Goal: Entertainment & Leisure: Browse casually

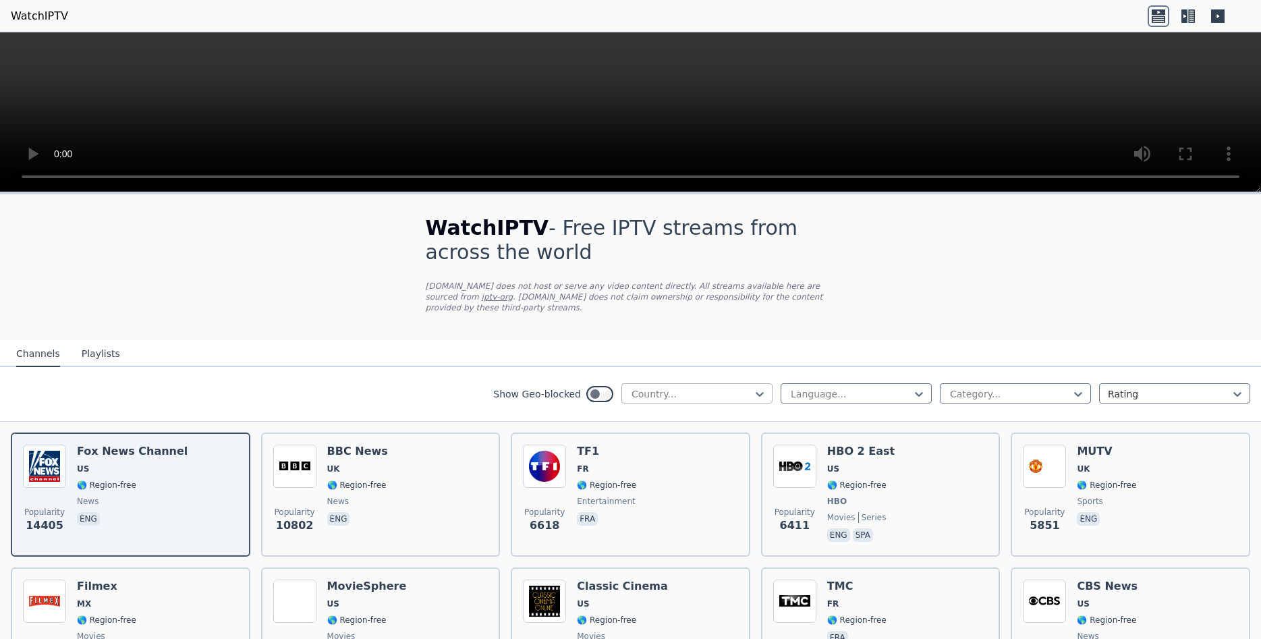
click at [713, 387] on div at bounding box center [691, 393] width 123 height 13
type input "****"
click at [675, 413] on div "Canada" at bounding box center [696, 424] width 151 height 24
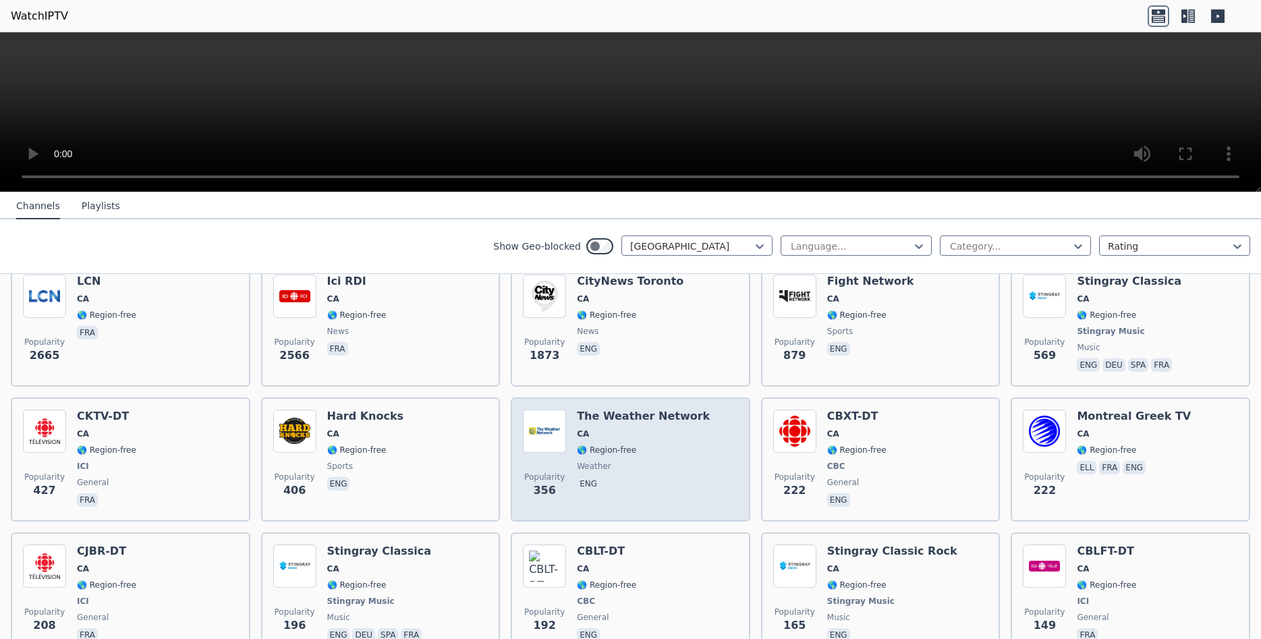
scroll to position [255, 0]
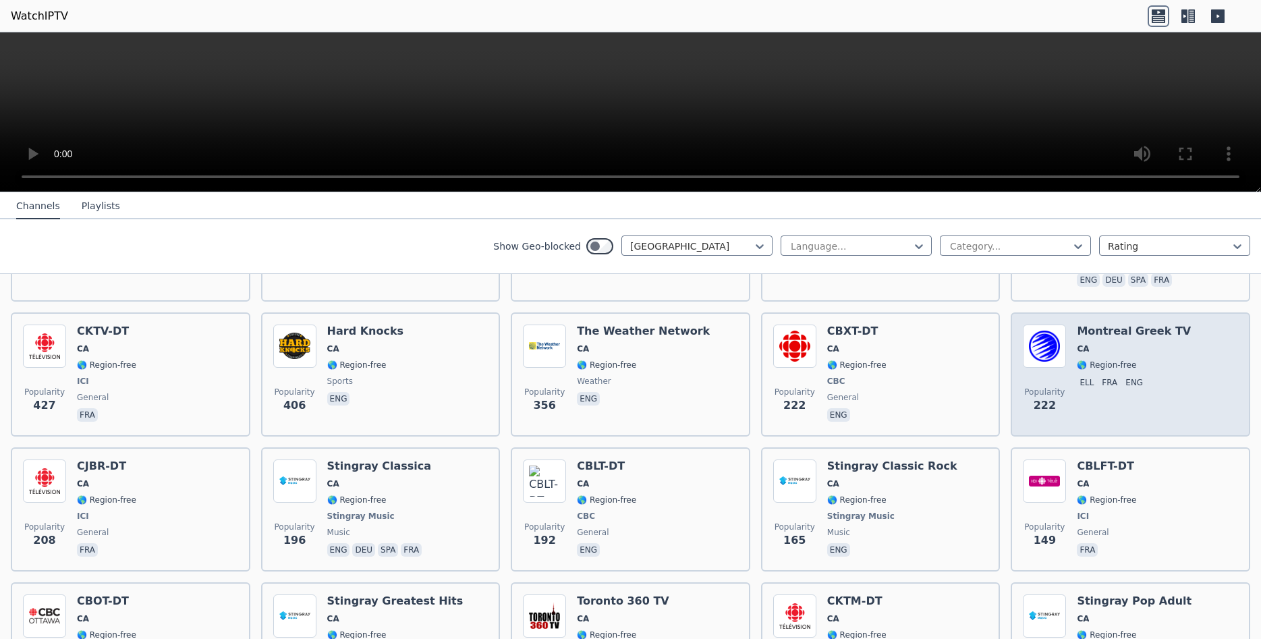
click at [1156, 389] on div "Montreal Greek TV CA 🌎 Region-free ell fra eng" at bounding box center [1134, 375] width 114 height 100
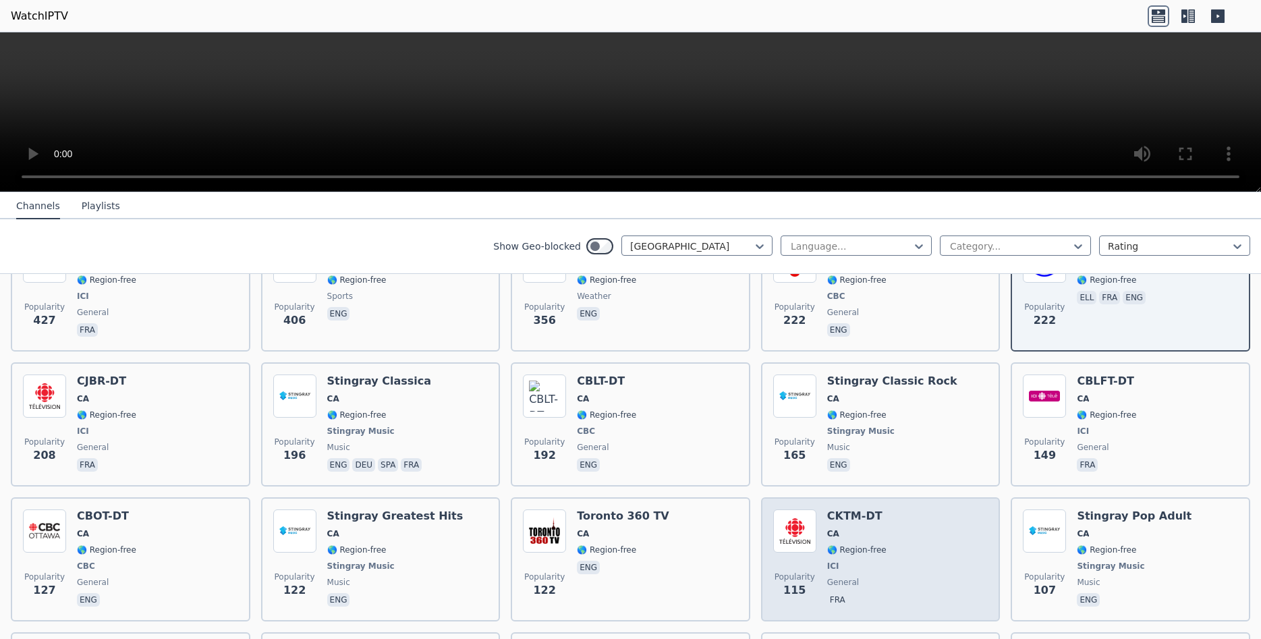
scroll to position [425, 0]
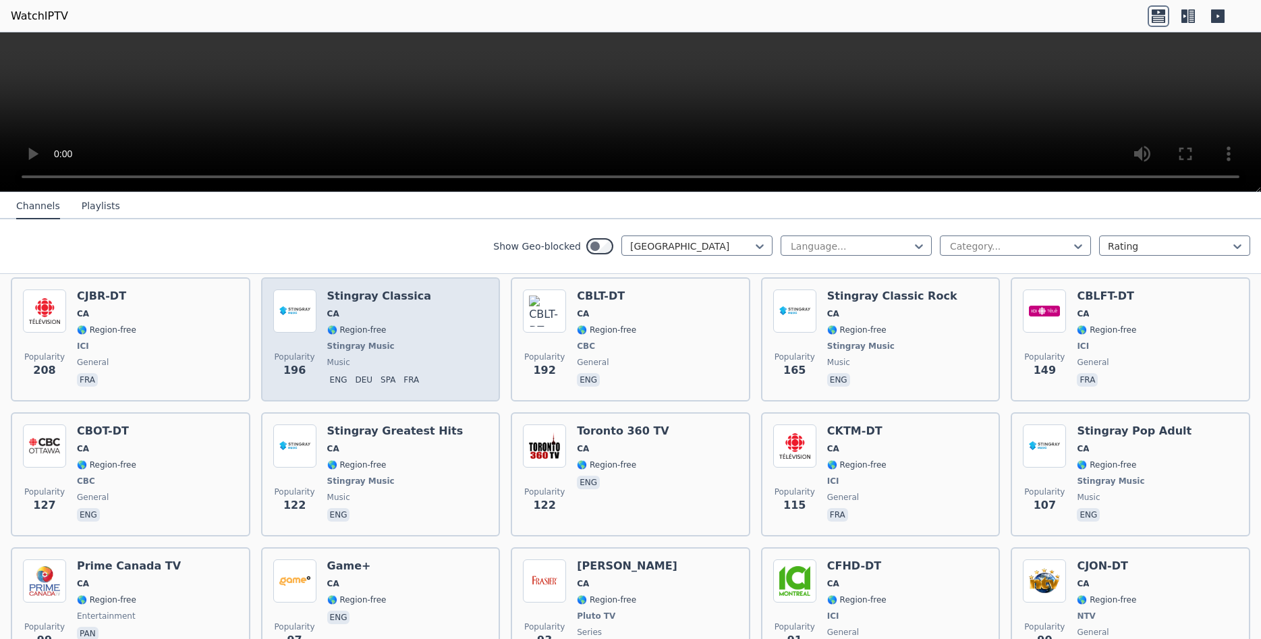
click at [462, 341] on div "Popularity 196 Stingray Classica CA 🌎 Region-free Stingray Music music eng deu …" at bounding box center [380, 339] width 215 height 100
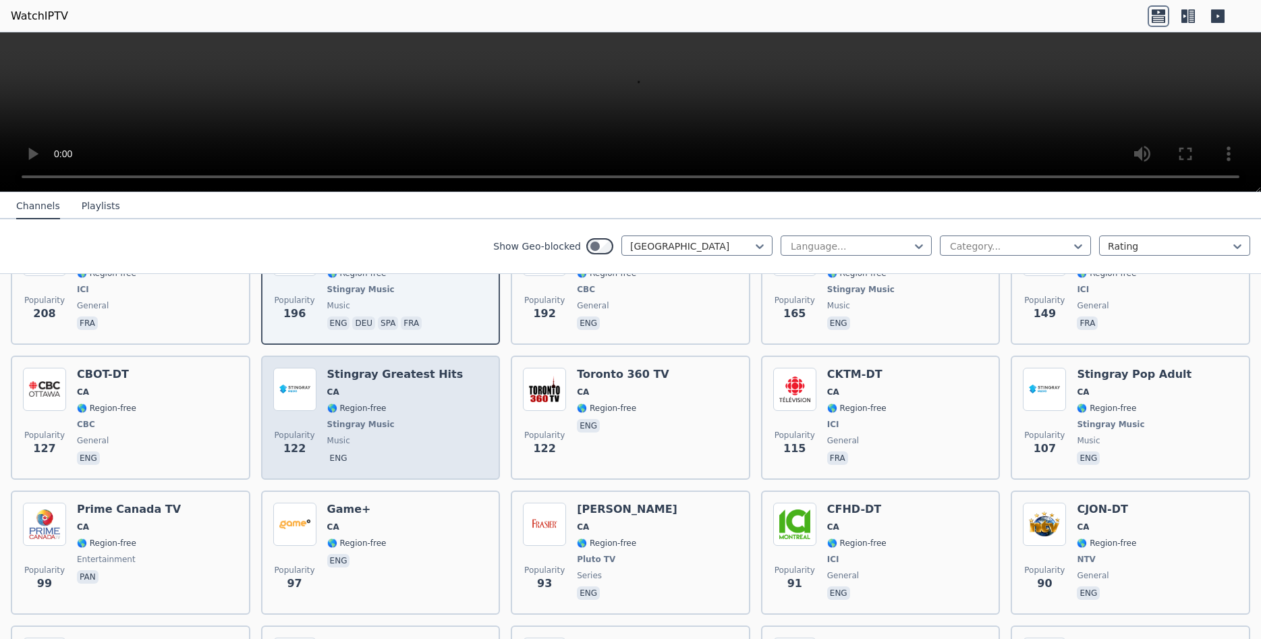
scroll to position [510, 0]
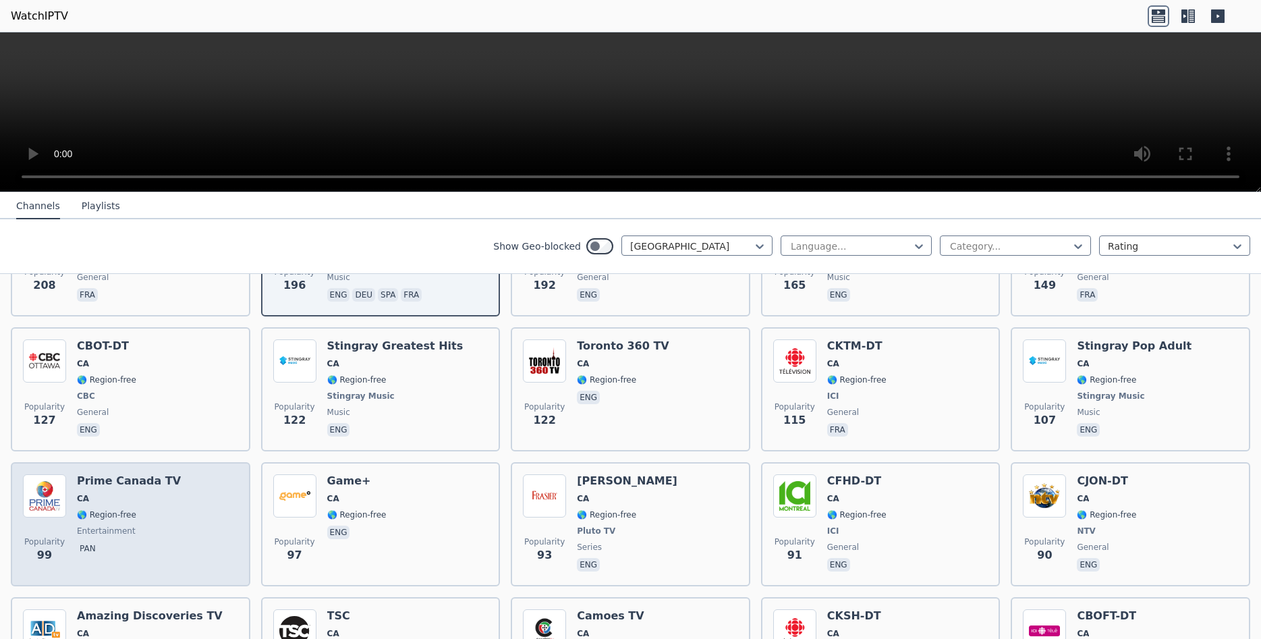
click at [159, 509] on div "Prime Canada TV CA 🌎 Region-free entertainment pan" at bounding box center [129, 524] width 104 height 100
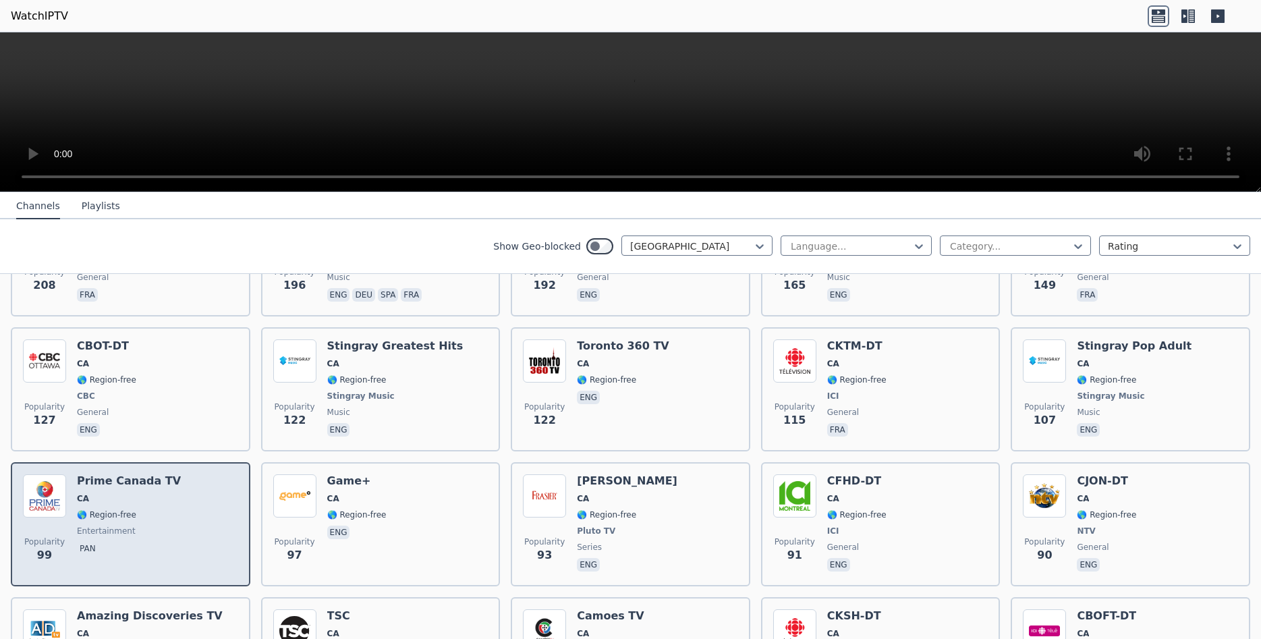
scroll to position [680, 0]
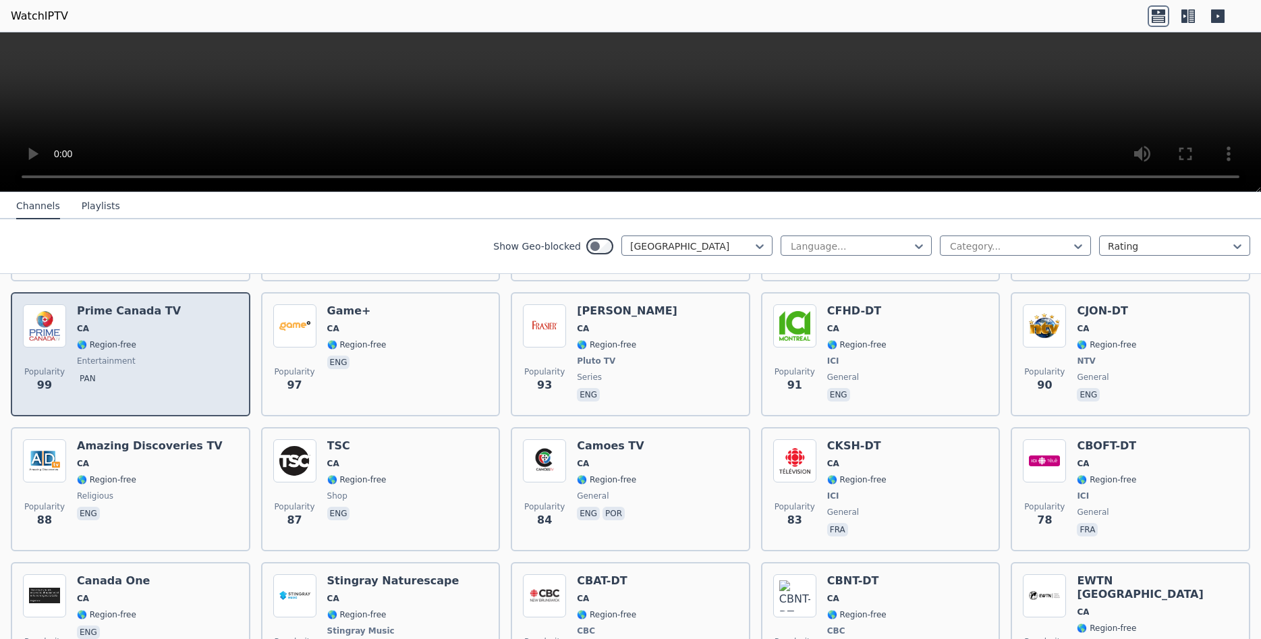
click at [185, 376] on div "Popularity 99 Prime Canada TV CA 🌎 Region-free entertainment pan" at bounding box center [130, 354] width 215 height 100
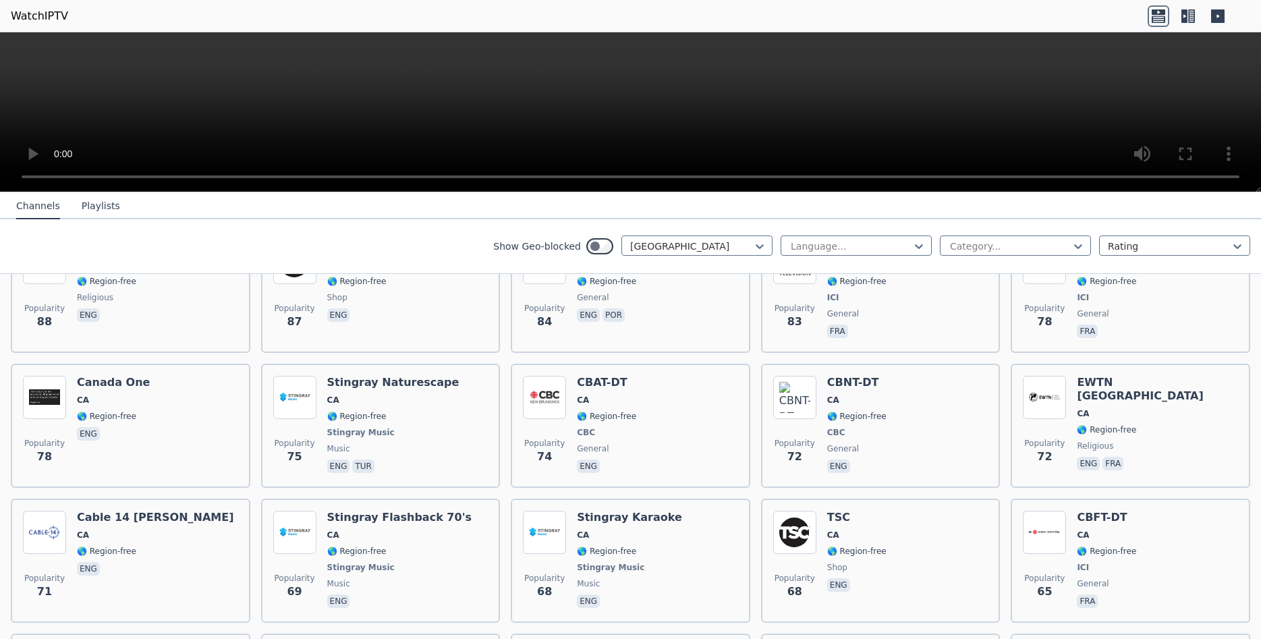
scroll to position [935, 0]
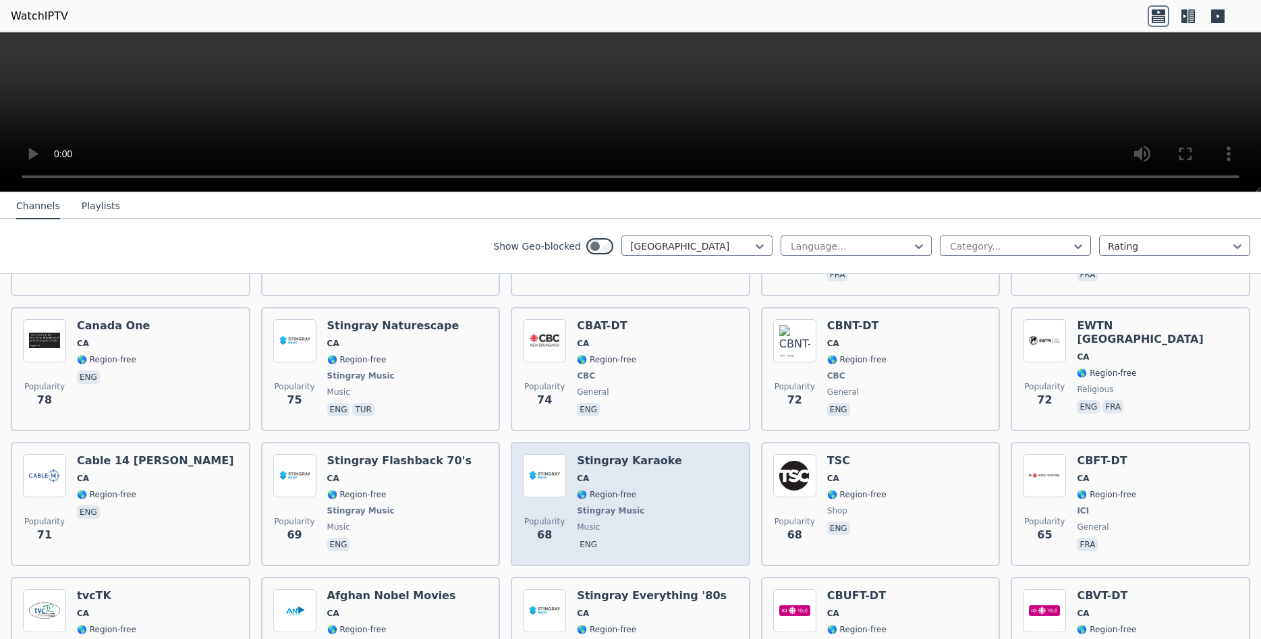
click at [623, 489] on span "🌎 Region-free" at bounding box center [606, 494] width 59 height 11
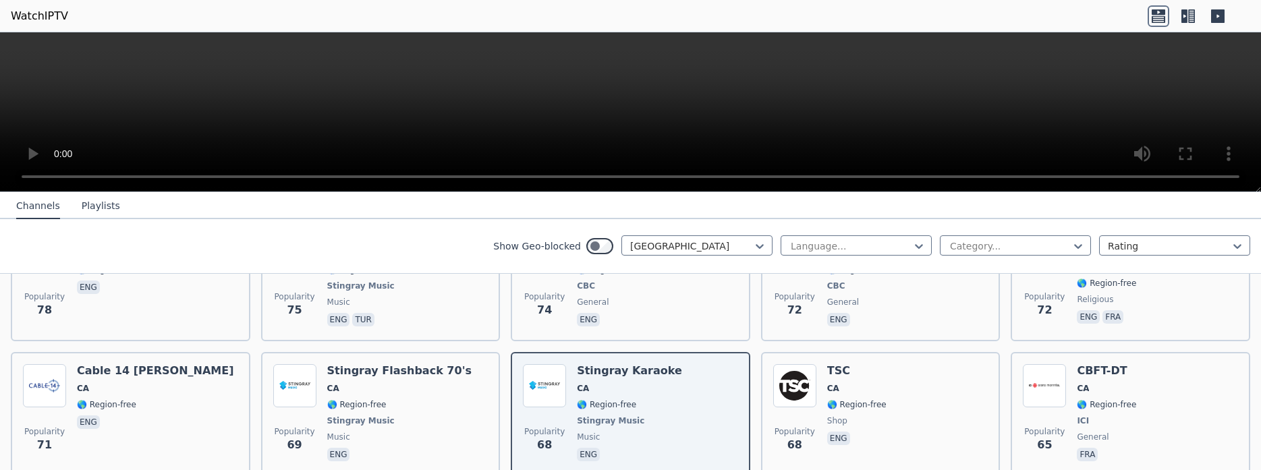
scroll to position [1105, 0]
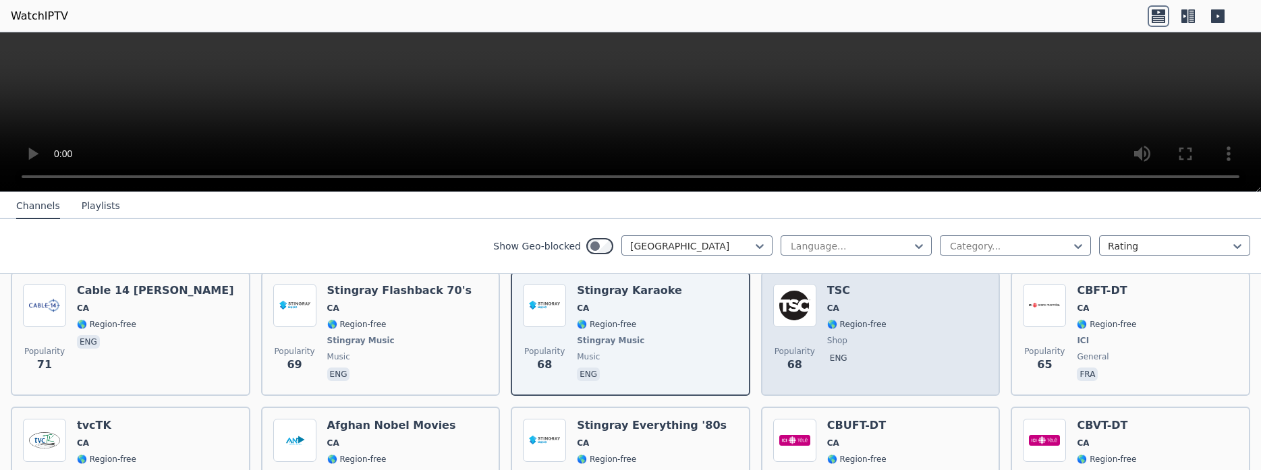
click at [961, 328] on div "Popularity 68 TSC CA 🌎 Region-free shop eng" at bounding box center [880, 334] width 215 height 100
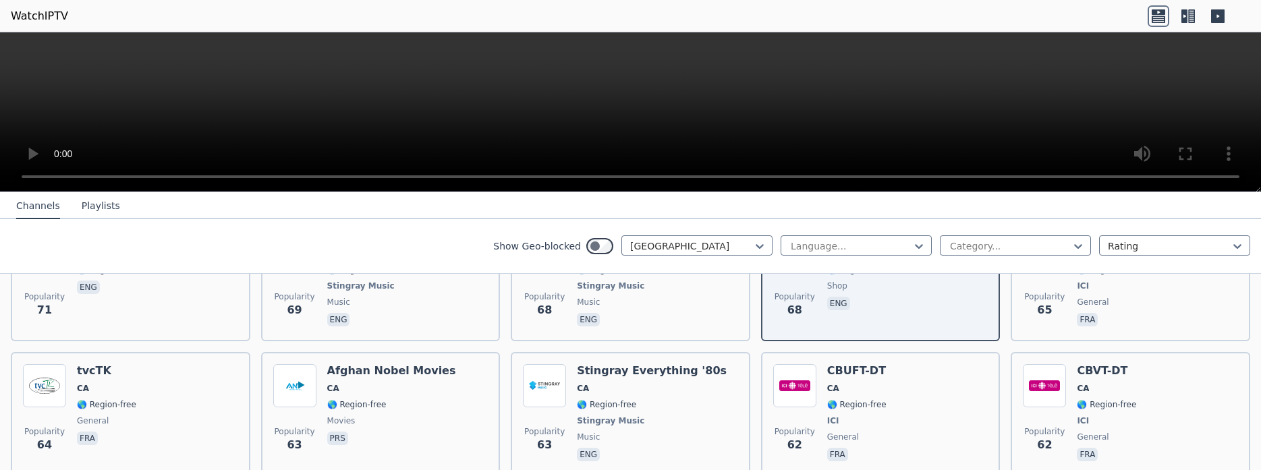
scroll to position [1190, 0]
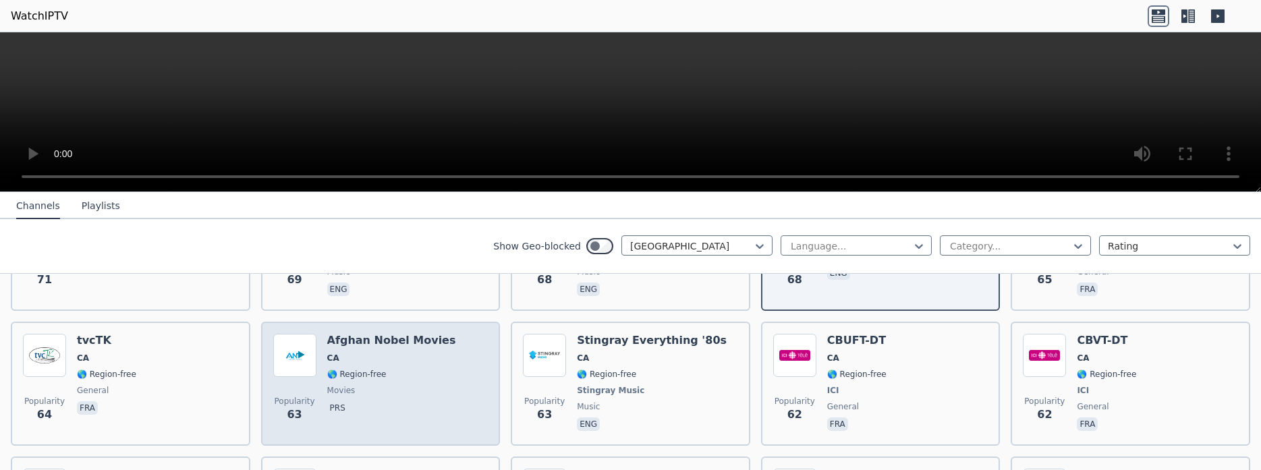
click at [402, 356] on div "Afghan Nobel Movies CA 🌎 Region-free movies prs" at bounding box center [391, 384] width 129 height 100
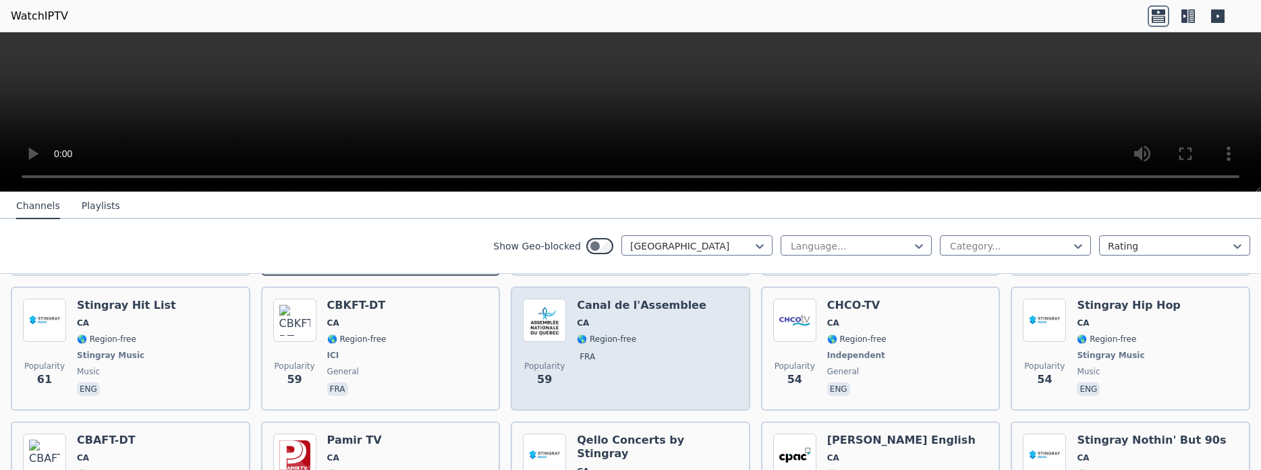
scroll to position [1445, 0]
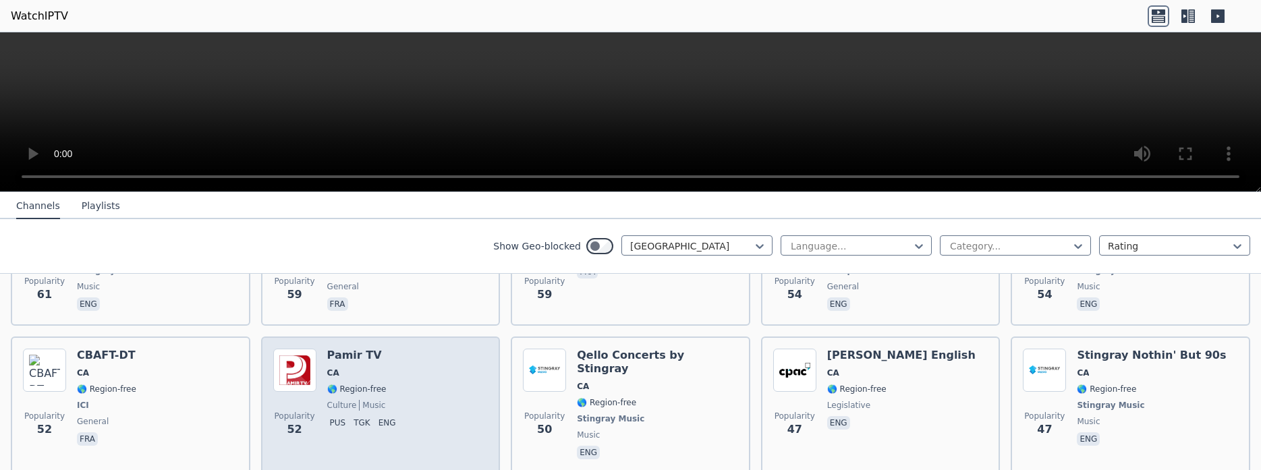
click at [400, 371] on div "Popularity 52 Pamir TV CA 🌎 Region-free culture music pus tgk eng" at bounding box center [380, 405] width 215 height 113
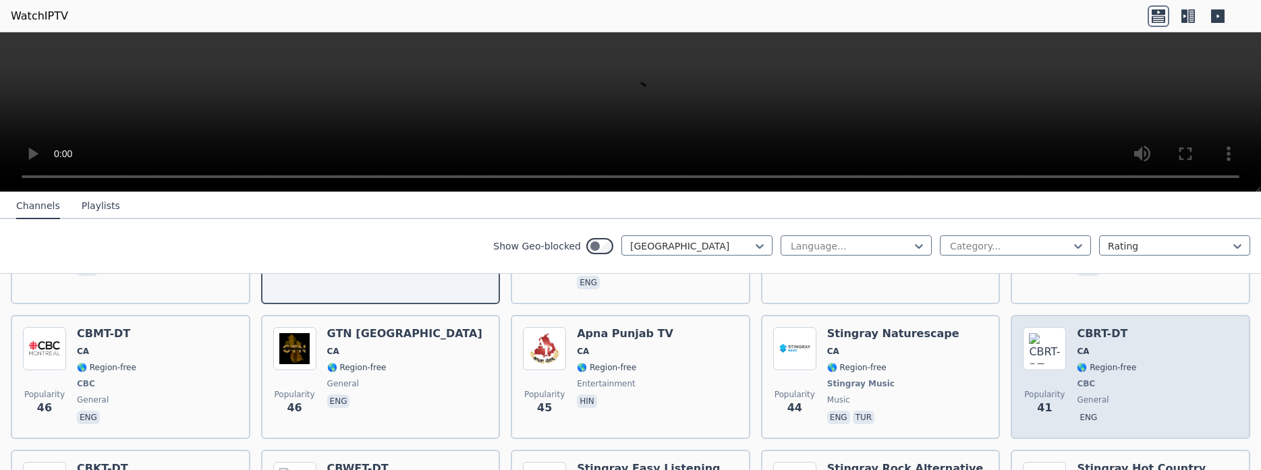
scroll to position [1700, 0]
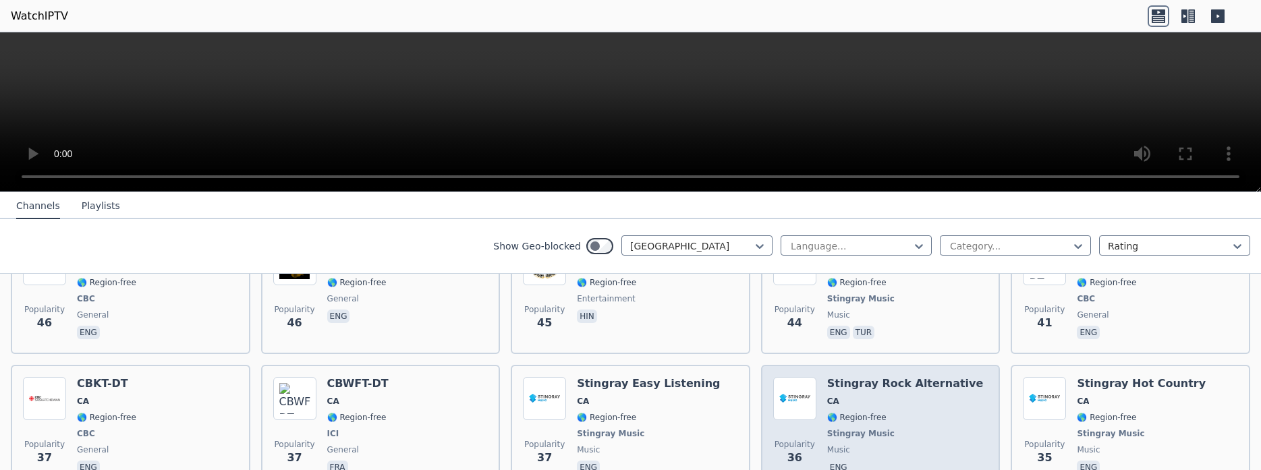
click at [839, 386] on div "Stingray Rock Alternative CA 🌎 Region-free Stingray Music music eng" at bounding box center [905, 427] width 157 height 100
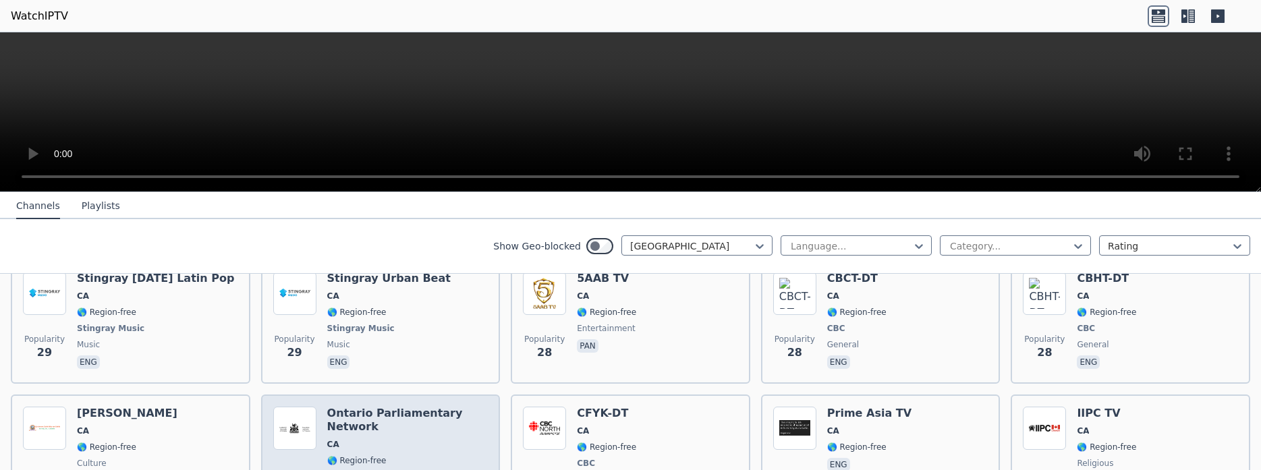
scroll to position [2295, 0]
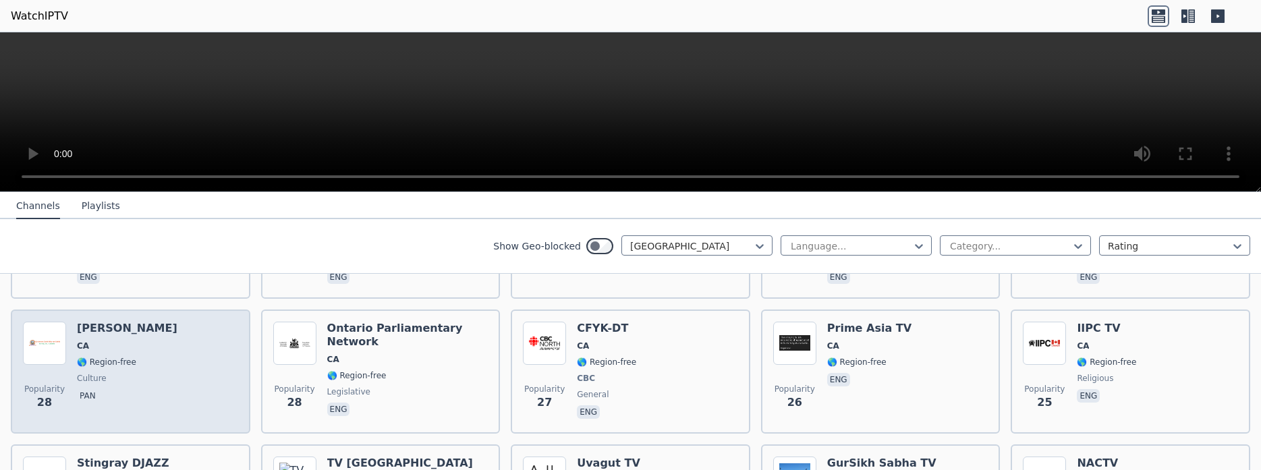
click at [162, 344] on div "Popularity 28 Dukh Nivaran CA 🌎 Region-free culture pan" at bounding box center [130, 372] width 215 height 100
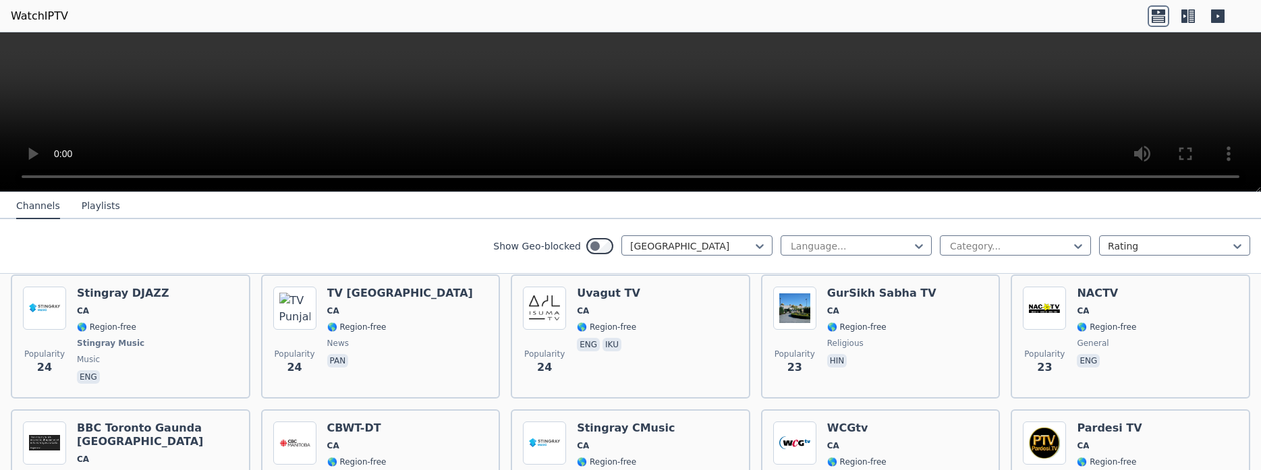
scroll to position [2380, 0]
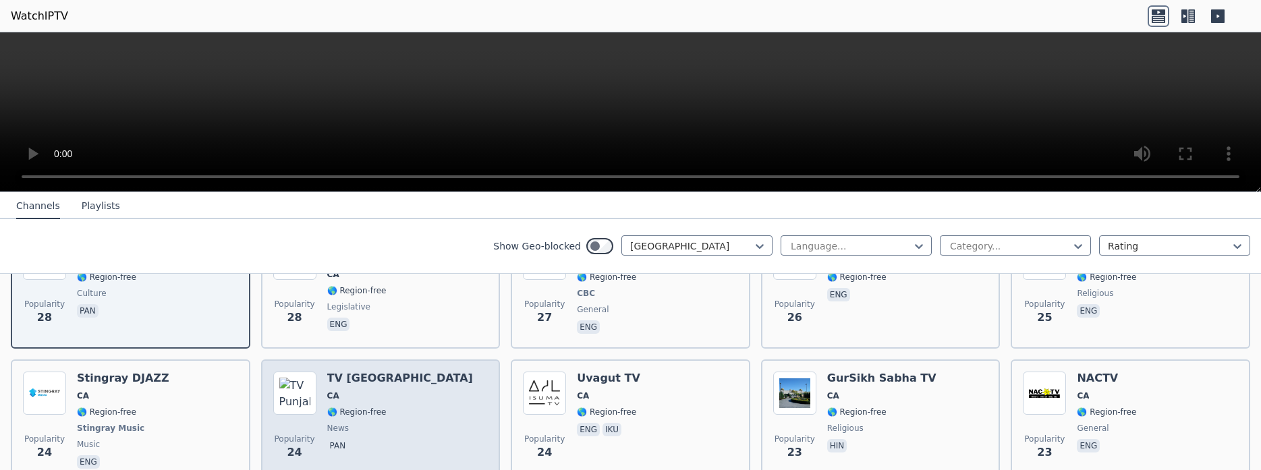
click at [457, 372] on div "Popularity 24 TV Punjab CA 🌎 Region-free news pan" at bounding box center [380, 422] width 215 height 100
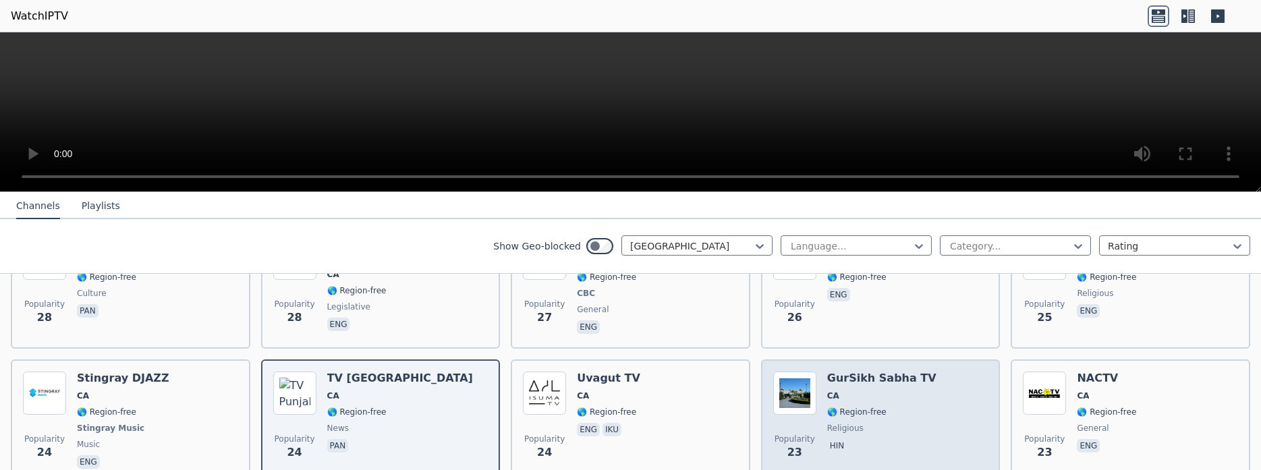
click at [885, 423] on span "religious" at bounding box center [881, 428] width 109 height 11
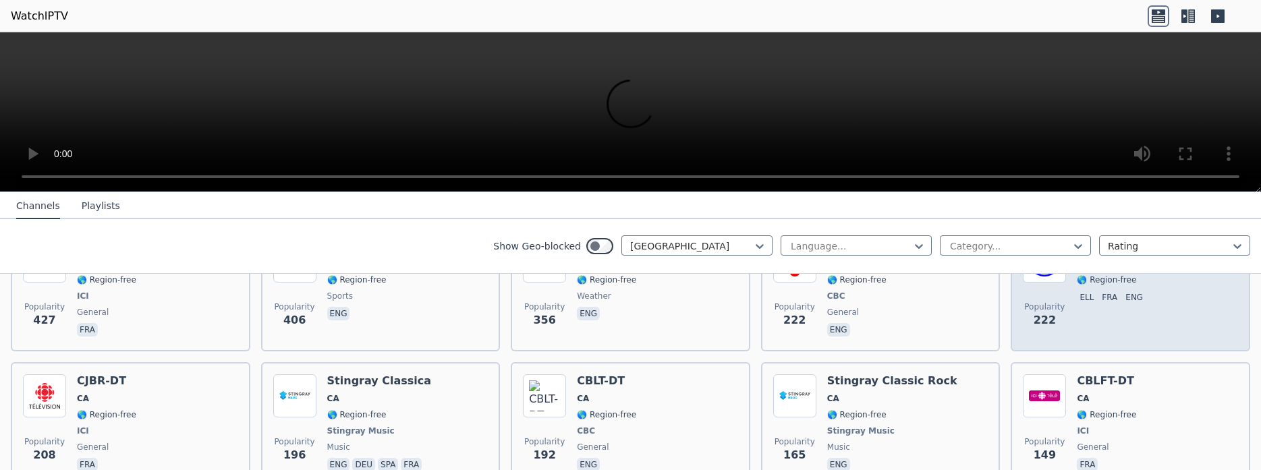
scroll to position [255, 0]
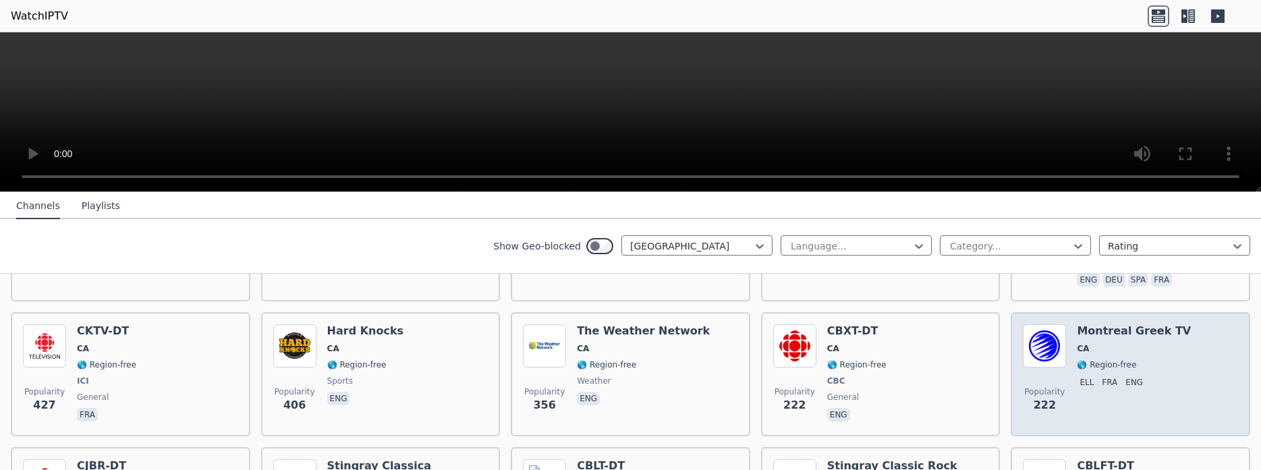
click at [1157, 343] on span "CA" at bounding box center [1134, 348] width 114 height 11
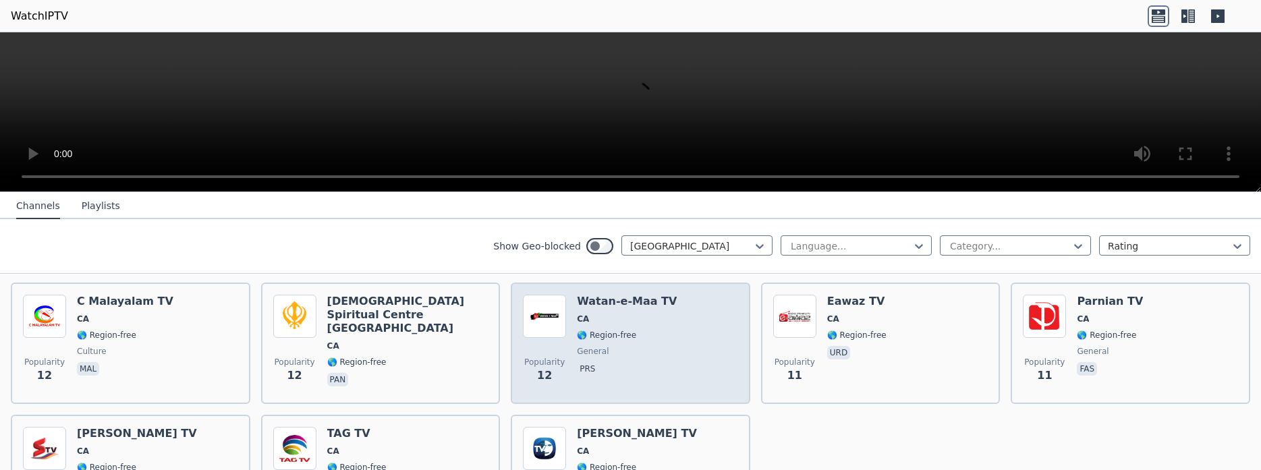
scroll to position [3231, 0]
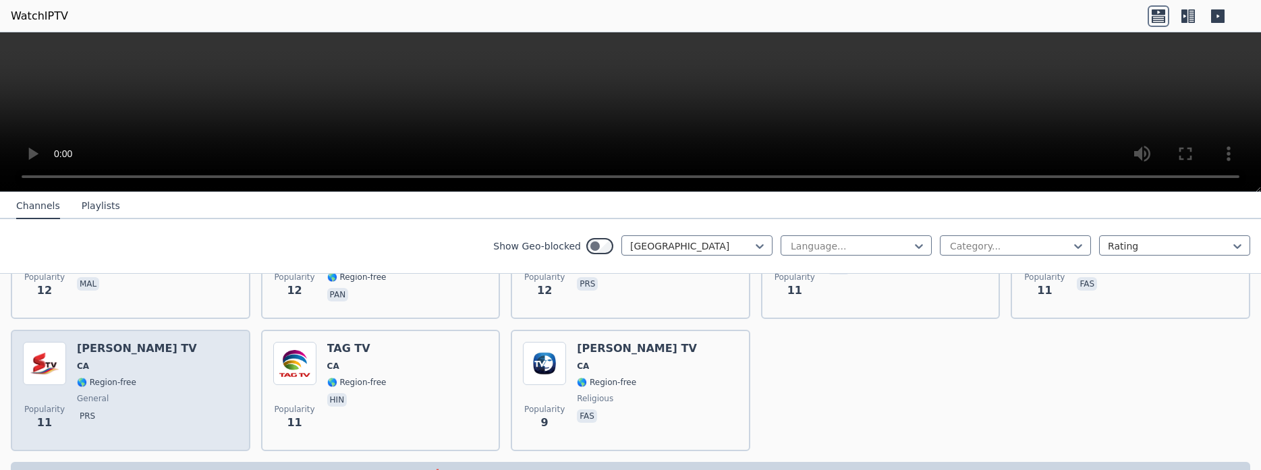
click at [173, 380] on div "Popularity 11 Sohail TV CA 🌎 Region-free general prs" at bounding box center [130, 390] width 215 height 97
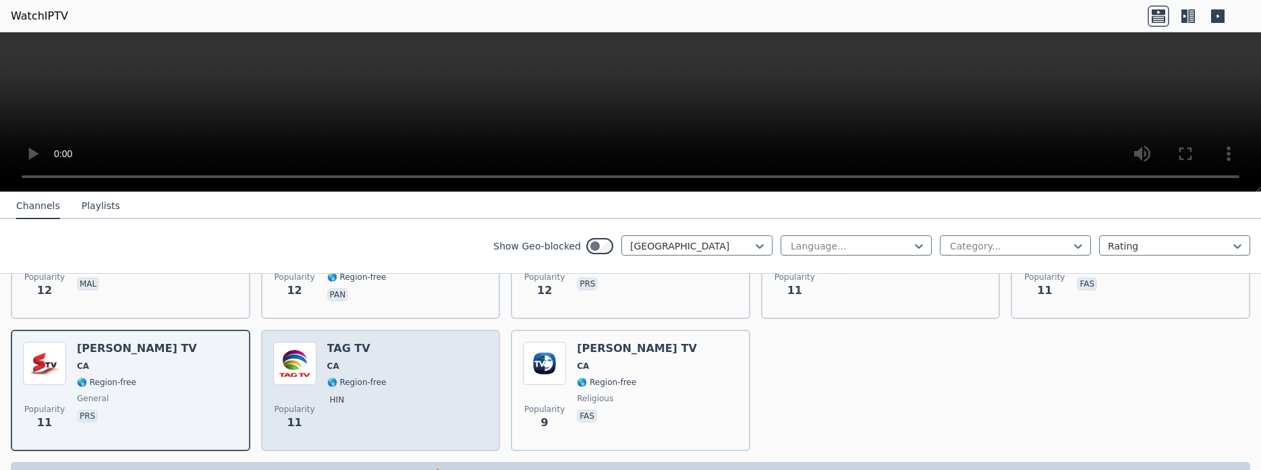
click at [415, 342] on div "Popularity 11 TAG TV CA 🌎 Region-free hin" at bounding box center [380, 390] width 215 height 97
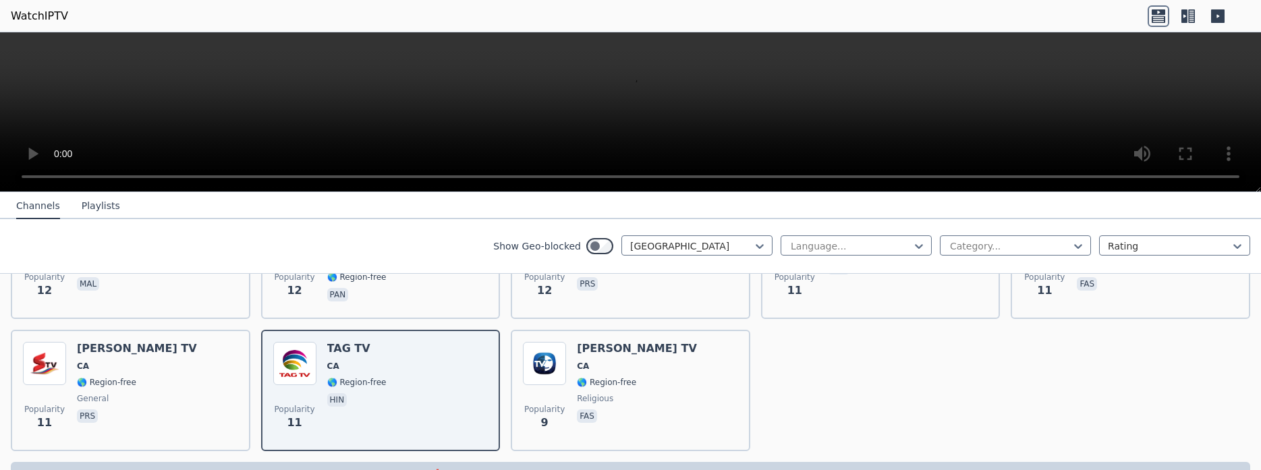
scroll to position [2976, 0]
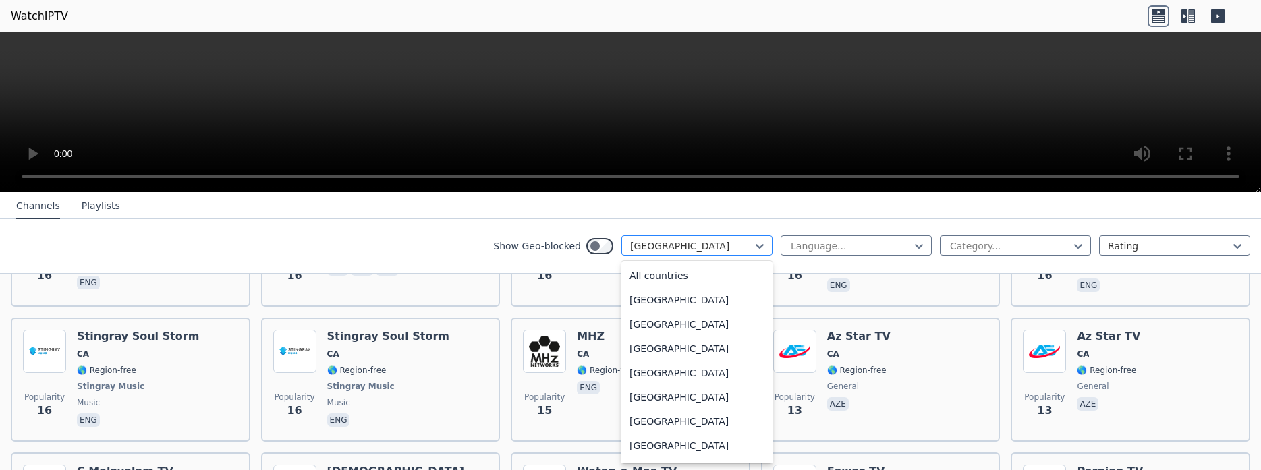
click at [706, 244] on div at bounding box center [691, 246] width 123 height 13
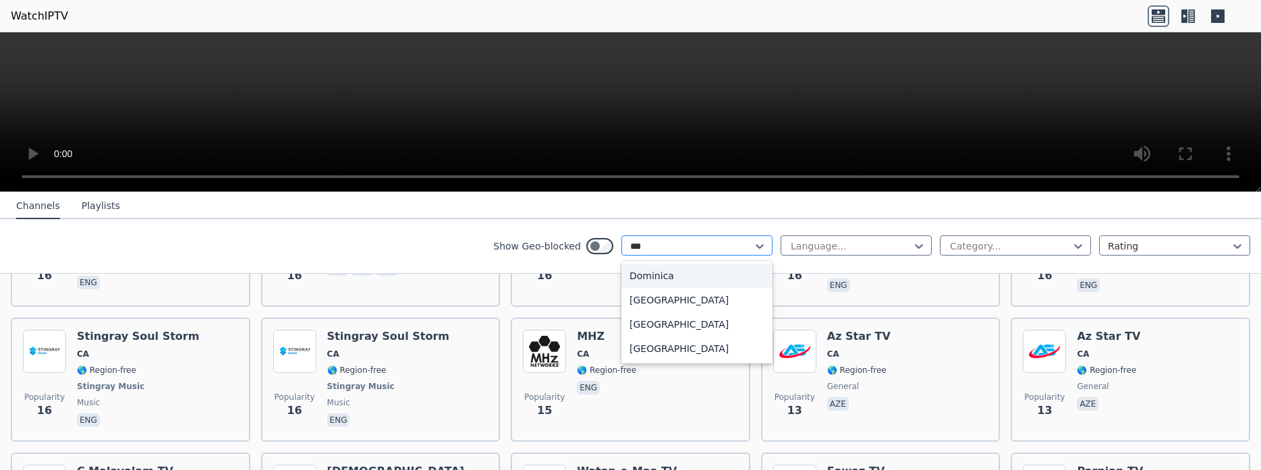
scroll to position [0, 0]
type input "****"
click at [719, 283] on div "India" at bounding box center [696, 276] width 151 height 24
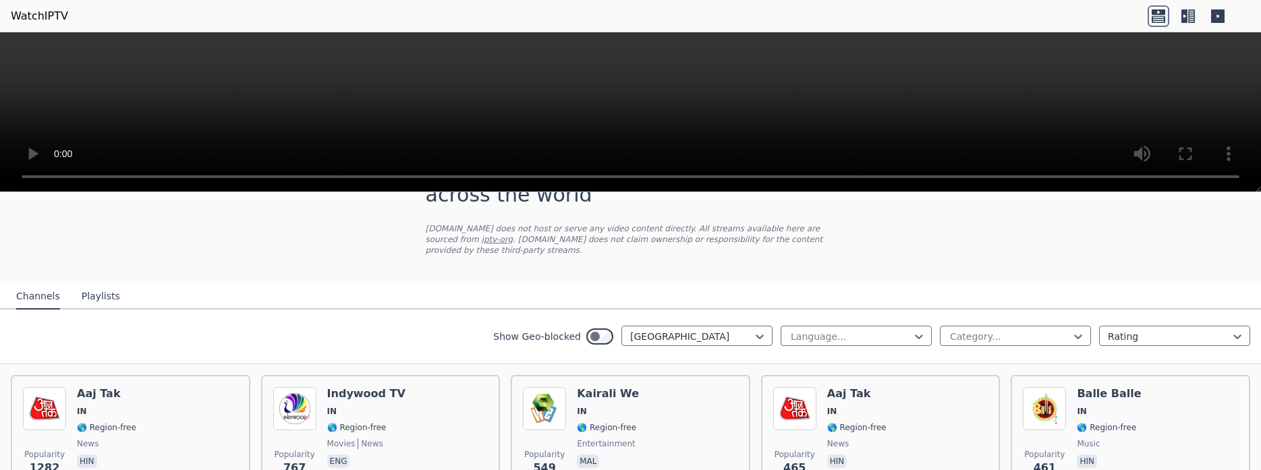
scroll to position [85, 0]
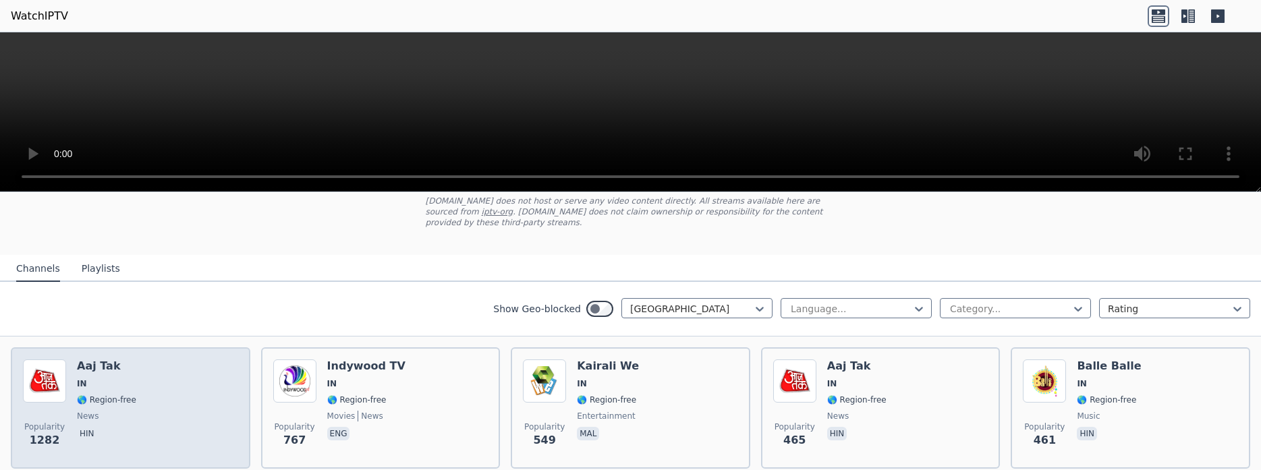
click at [132, 381] on div "Popularity 1282 Aaj Tak IN 🌎 Region-free news hin" at bounding box center [130, 408] width 215 height 97
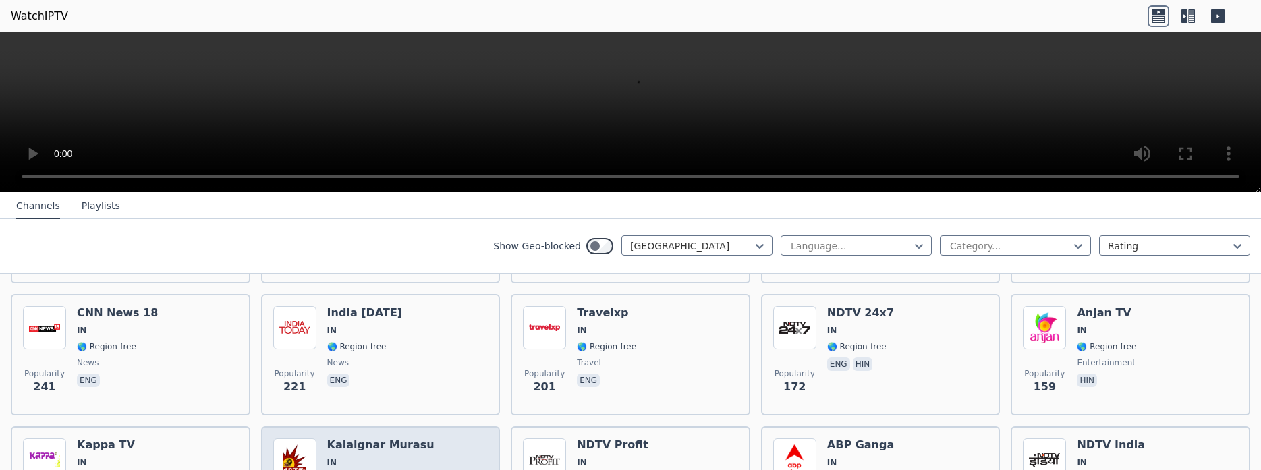
scroll to position [425, 0]
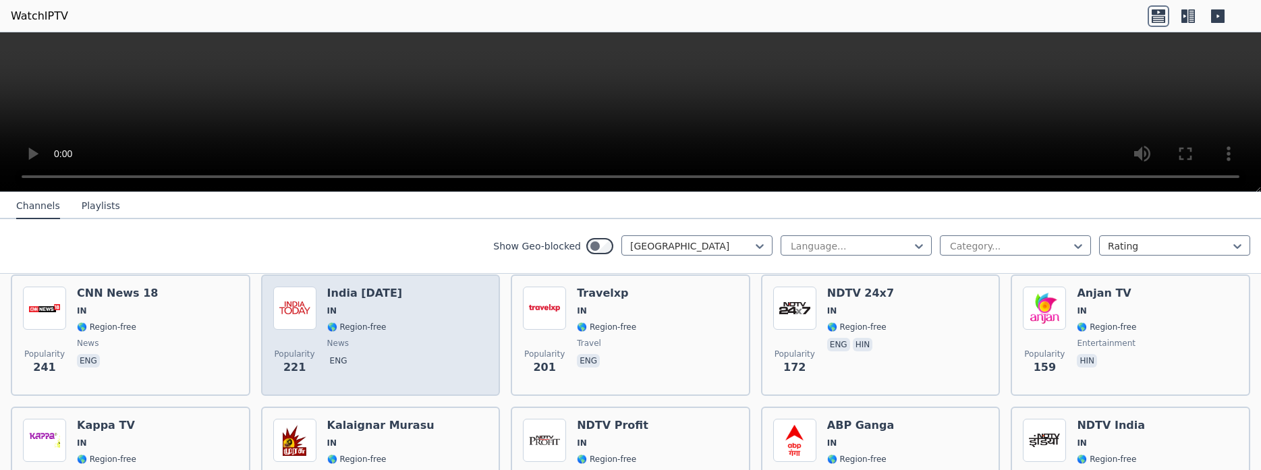
click at [367, 287] on h6 "India Today" at bounding box center [365, 293] width 76 height 13
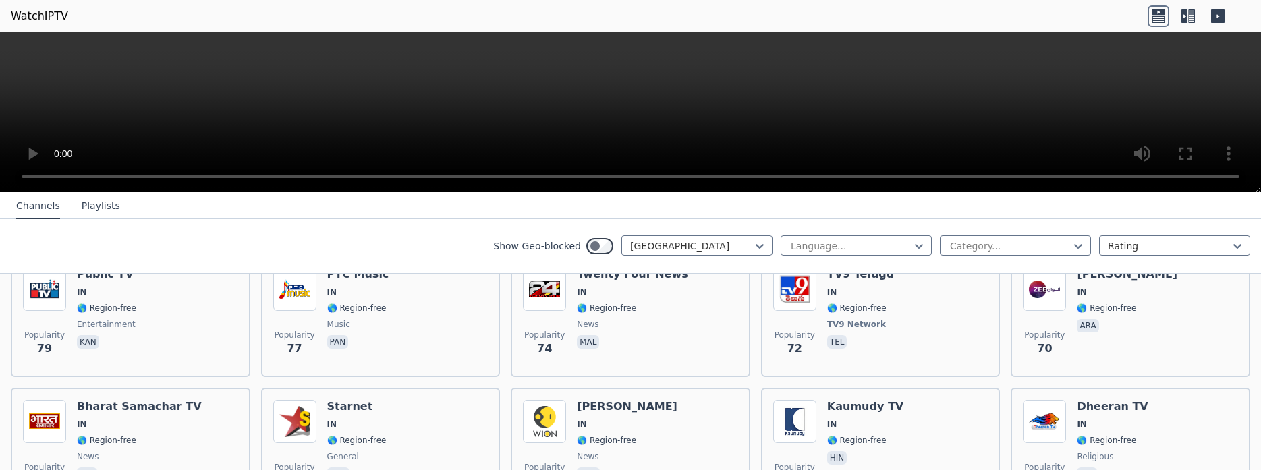
scroll to position [1020, 0]
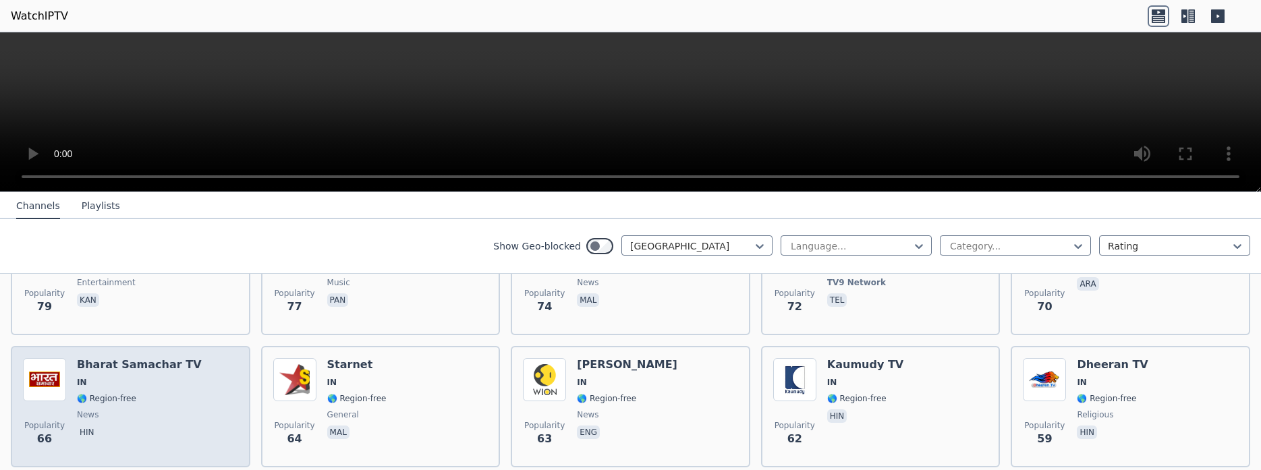
click at [202, 364] on div "Popularity 66 Bharat Samachar TV IN 🌎 Region-free news hin" at bounding box center [130, 406] width 215 height 97
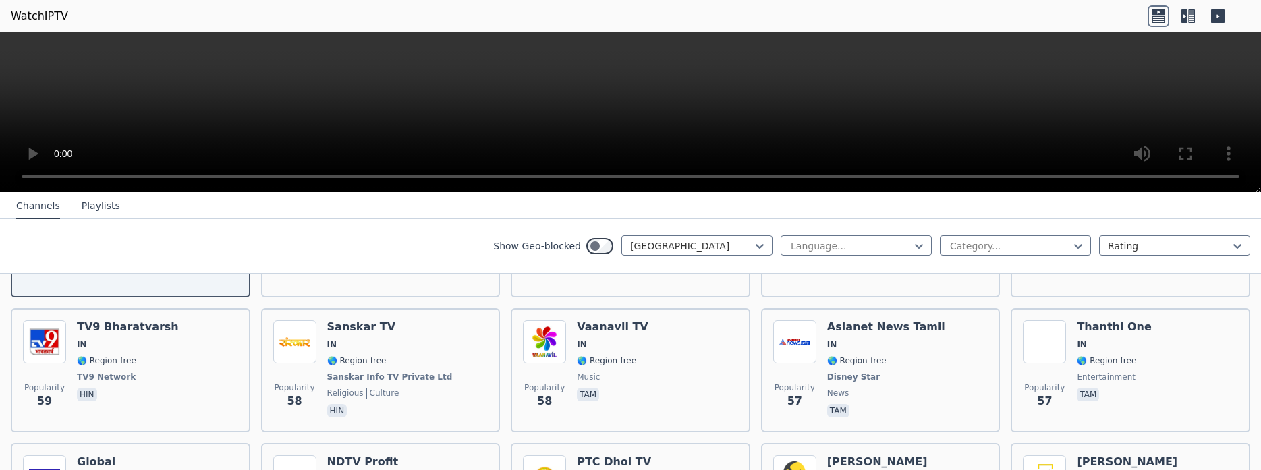
scroll to position [1275, 0]
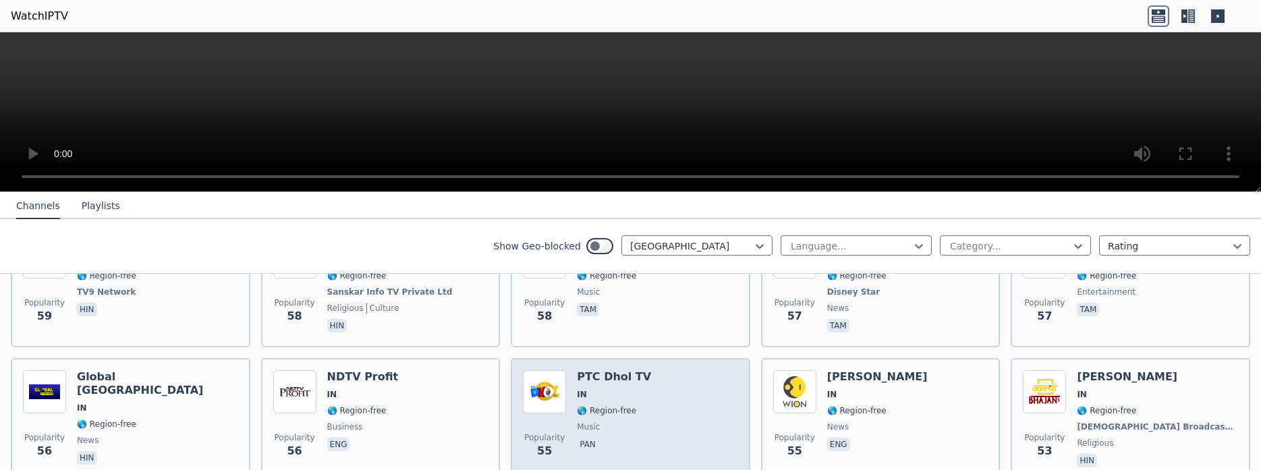
click at [666, 386] on div "Popularity 55 PTC Dhol TV IN 🌎 Region-free music pan" at bounding box center [630, 420] width 215 height 100
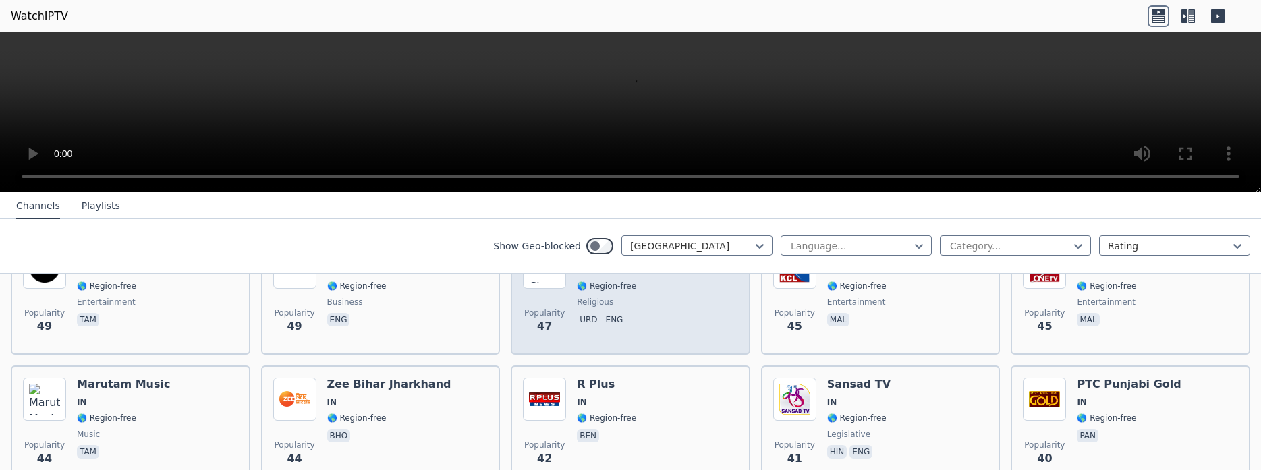
scroll to position [1700, 0]
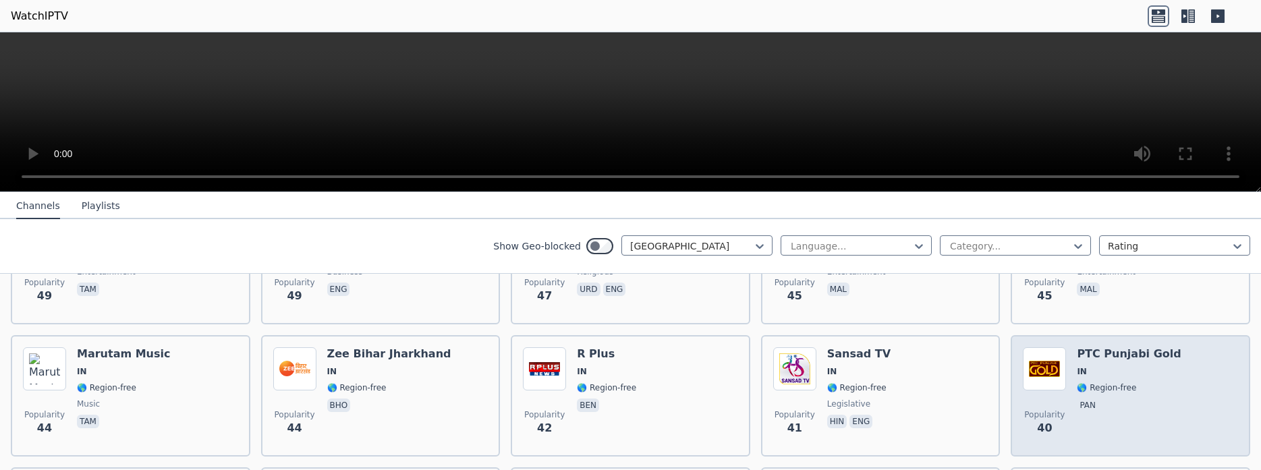
click at [1127, 335] on div "Popularity 40 PTC Punjabi Gold IN 🌎 Region-free pan" at bounding box center [1131, 395] width 240 height 121
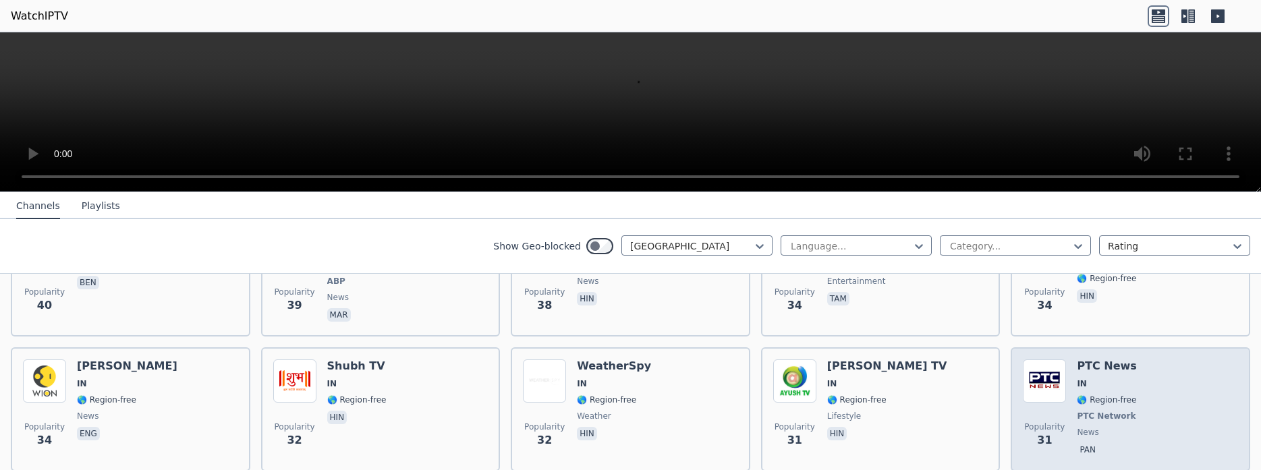
scroll to position [2040, 0]
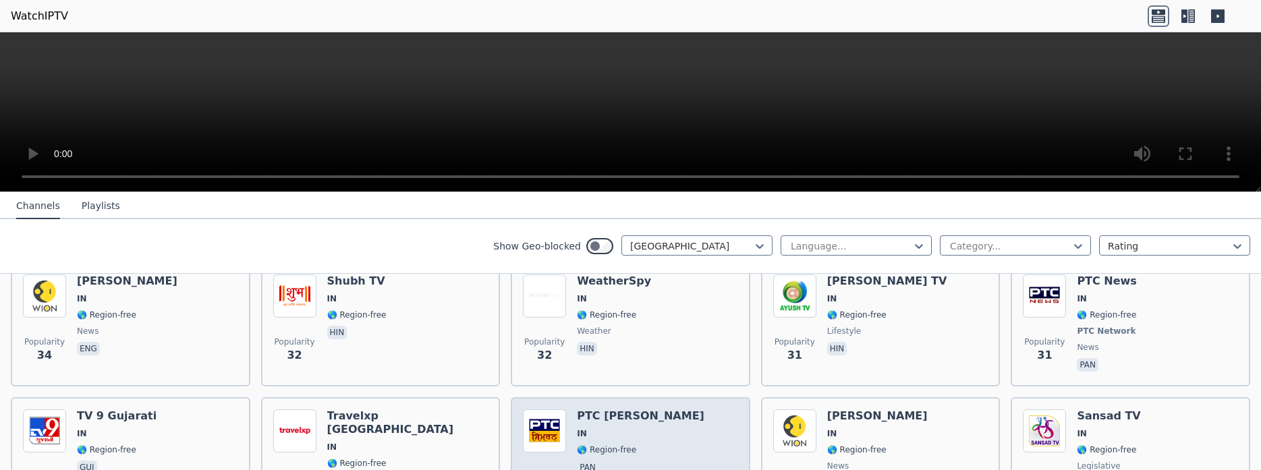
click at [700, 426] on div "Popularity 30 PTC Simran IN 🌎 Region-free pan" at bounding box center [630, 458] width 215 height 97
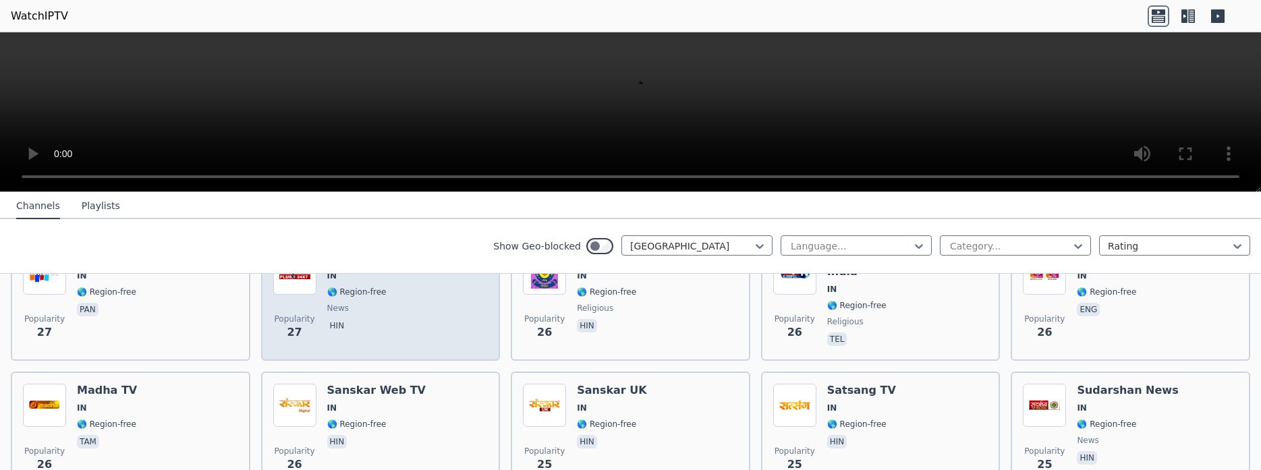
scroll to position [2380, 0]
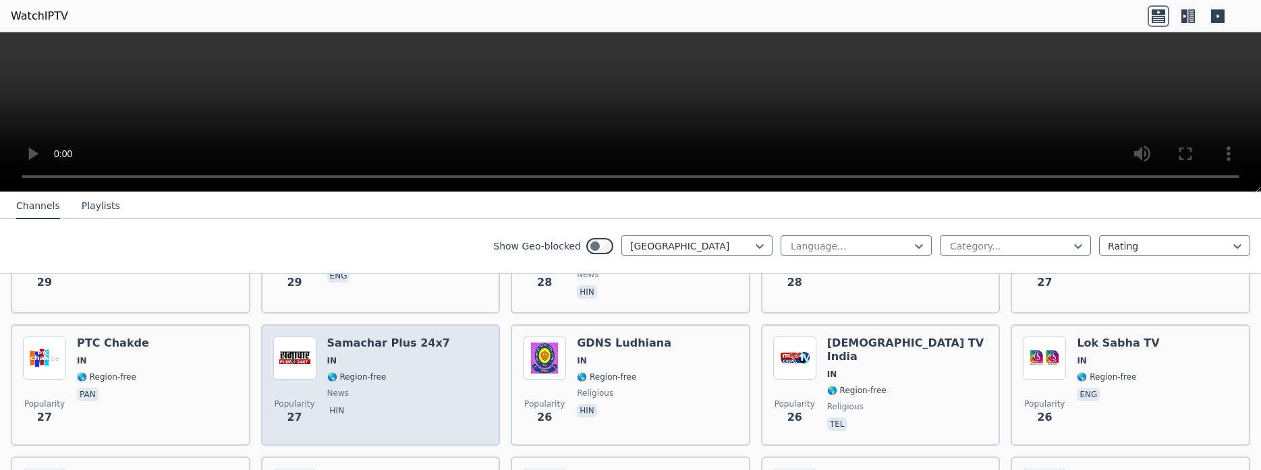
click at [432, 366] on div "Popularity 27 Samachar Plus 24x7 IN 🌎 Region-free news hin" at bounding box center [380, 385] width 215 height 97
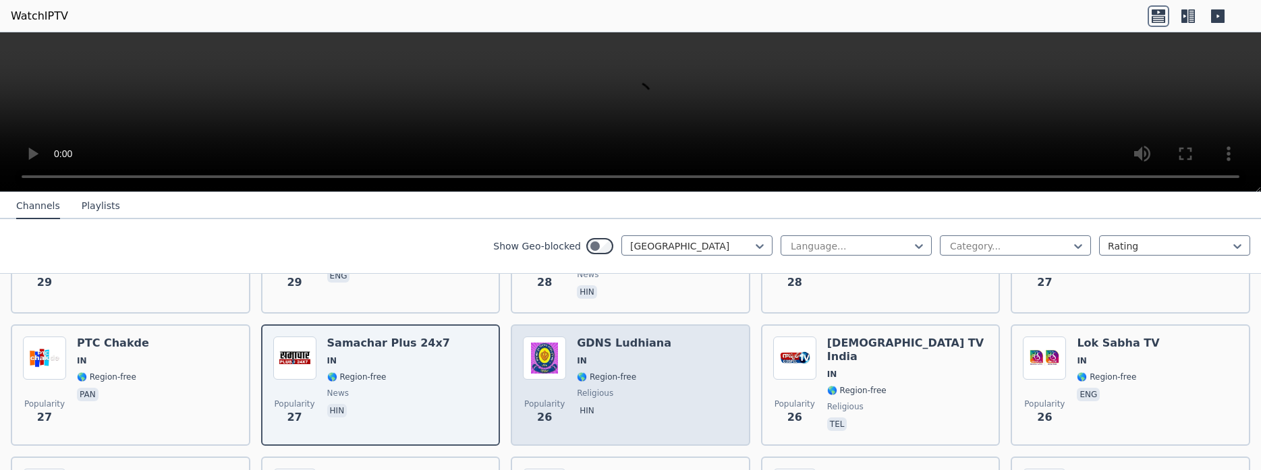
scroll to position [2720, 0]
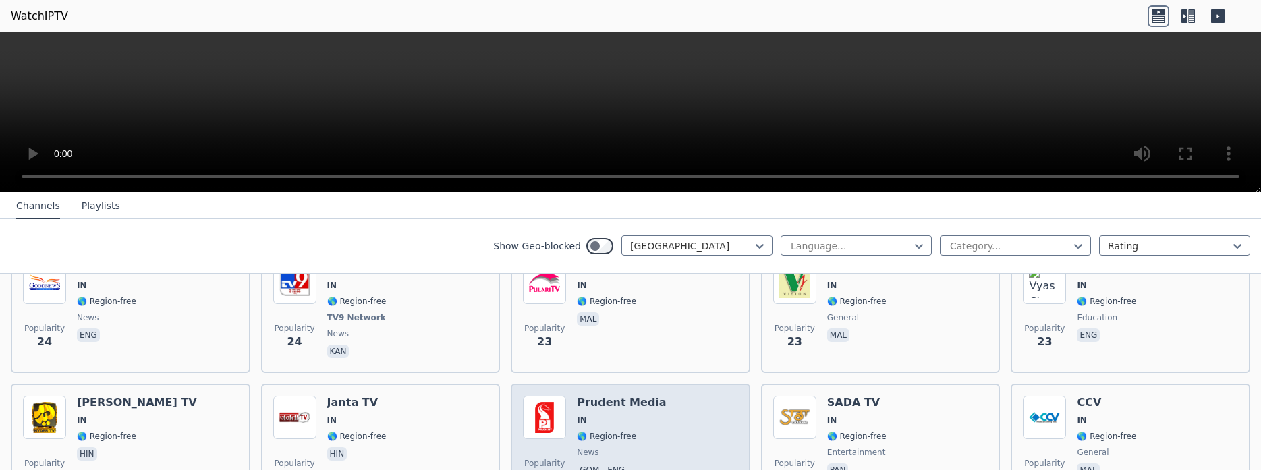
click at [658, 406] on div "Popularity 22 Prudent Media IN 🌎 Region-free news gom eng" at bounding box center [630, 444] width 215 height 97
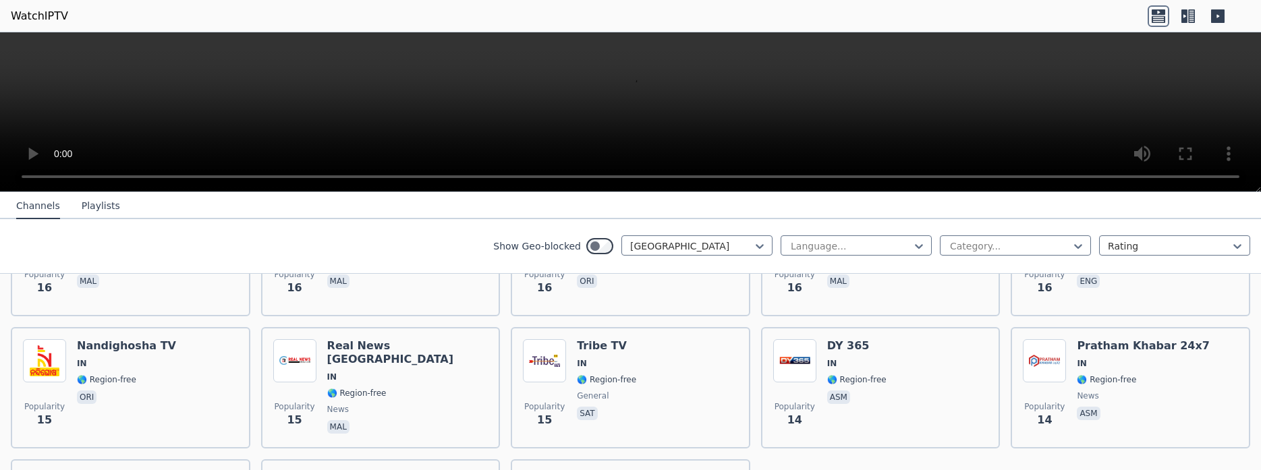
scroll to position [3727, 0]
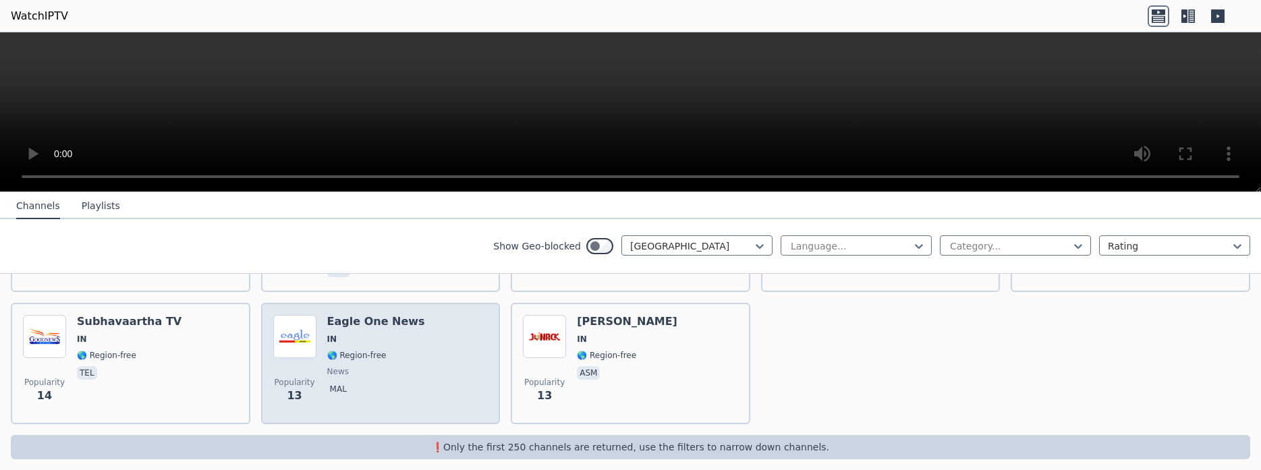
click at [440, 339] on div "Popularity 13 Eagle One News IN 🌎 Region-free news mal" at bounding box center [380, 363] width 215 height 97
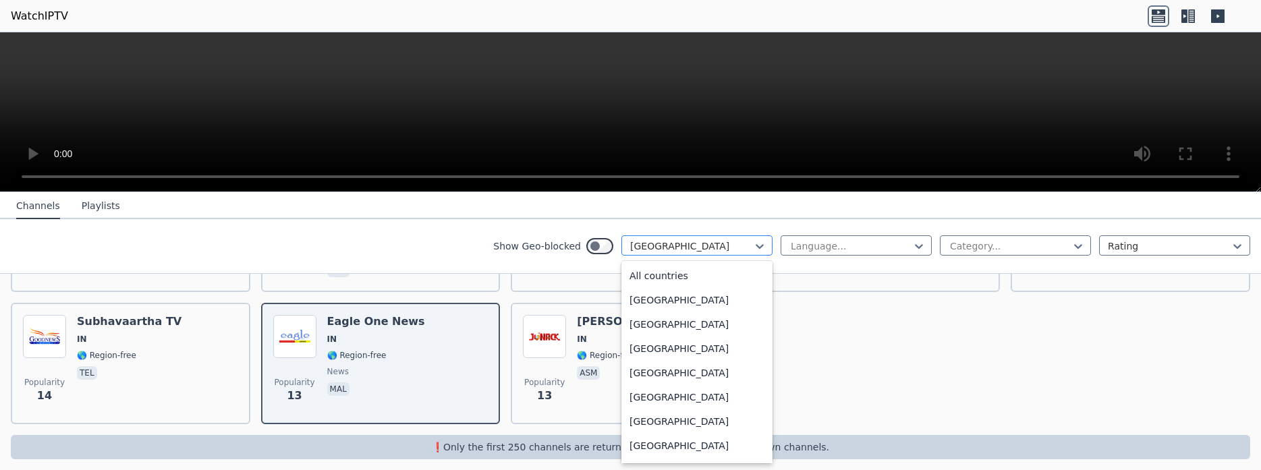
click at [662, 248] on div at bounding box center [691, 246] width 123 height 13
type input "***"
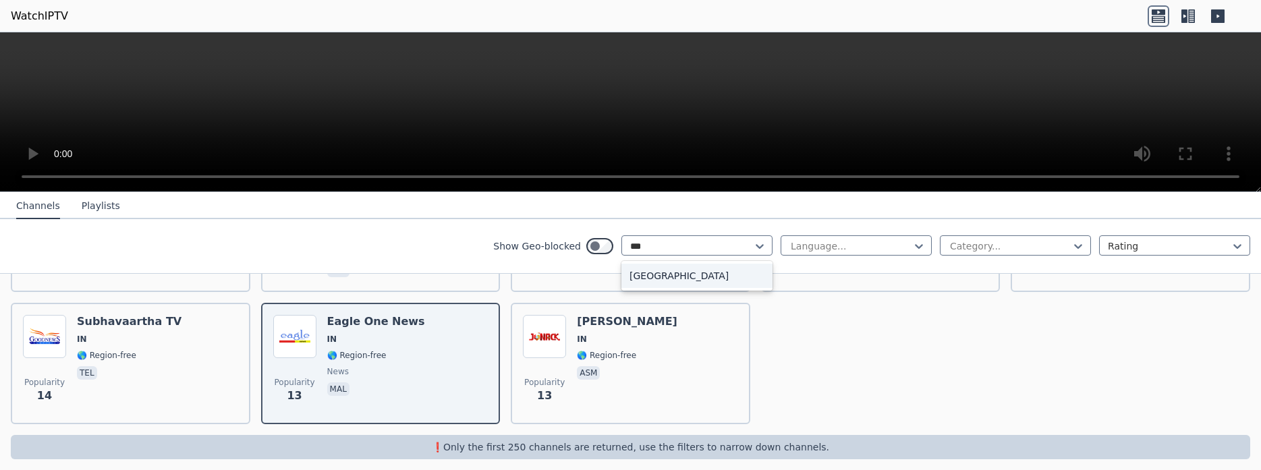
click at [706, 265] on div "Pakistan" at bounding box center [696, 276] width 151 height 24
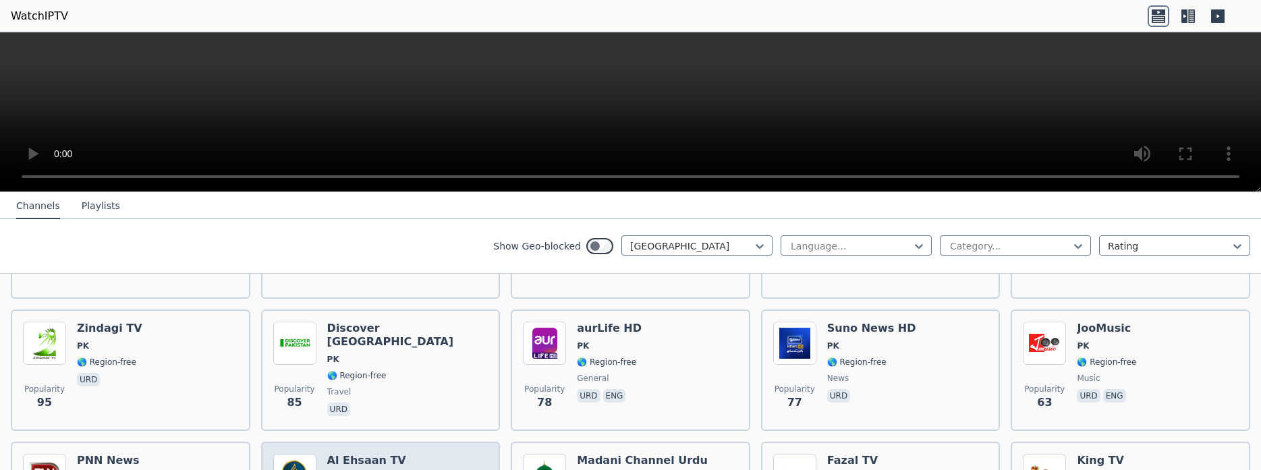
scroll to position [425, 0]
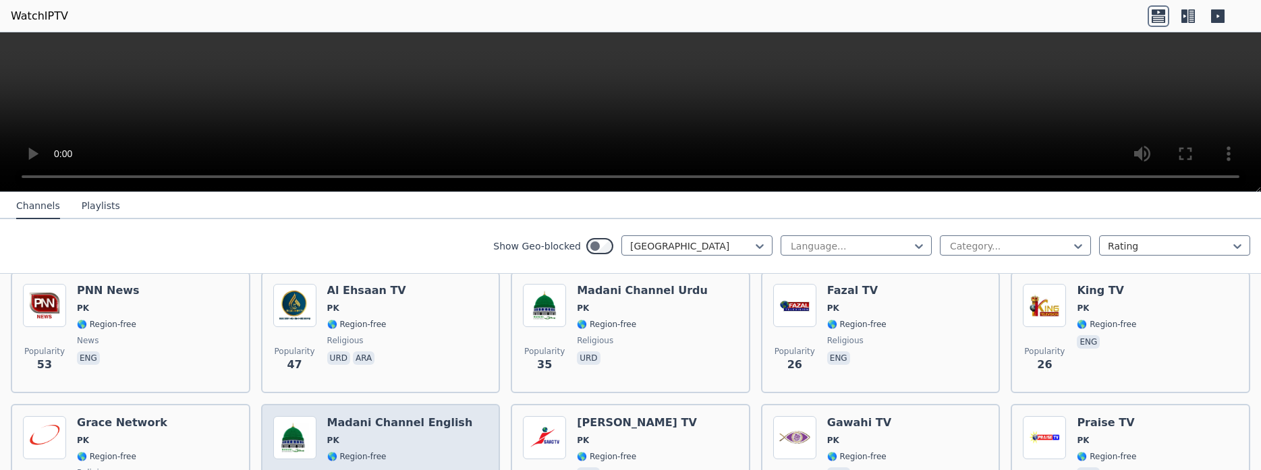
click at [370, 451] on span "🌎 Region-free" at bounding box center [356, 456] width 59 height 11
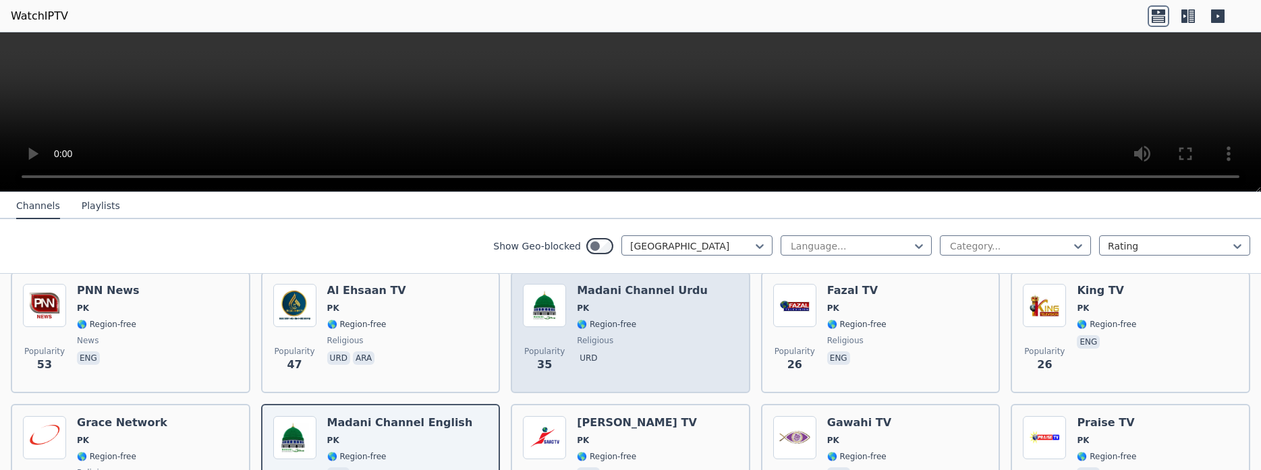
click at [652, 284] on h6 "Madani Channel Urdu" at bounding box center [642, 290] width 131 height 13
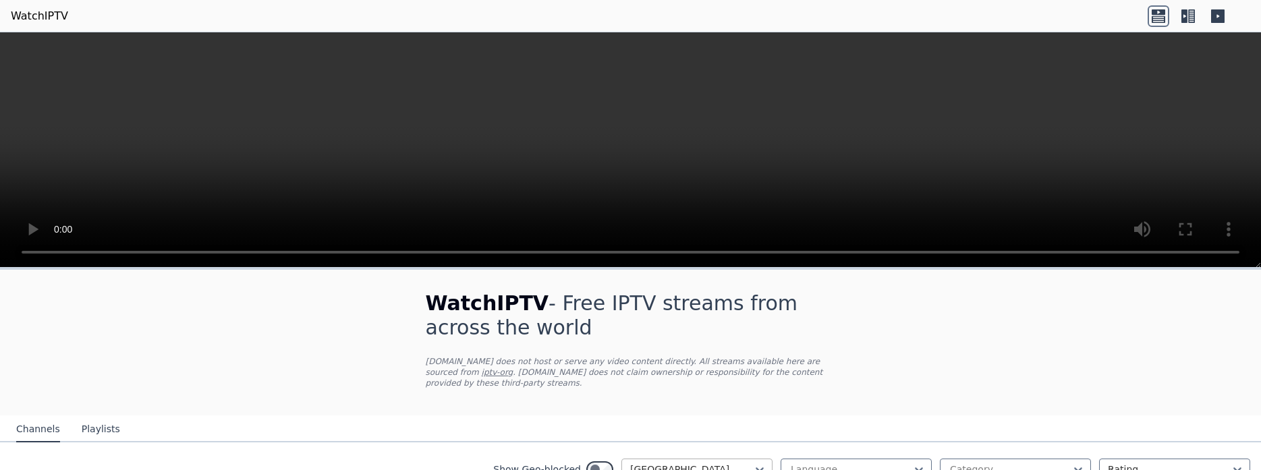
scroll to position [425, 0]
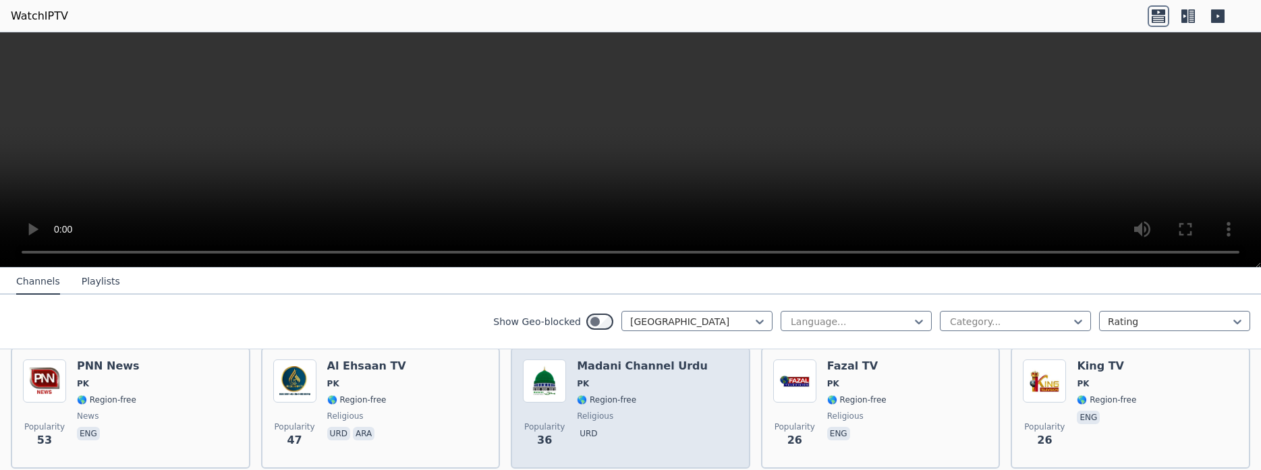
click at [675, 379] on span "PK" at bounding box center [642, 384] width 131 height 11
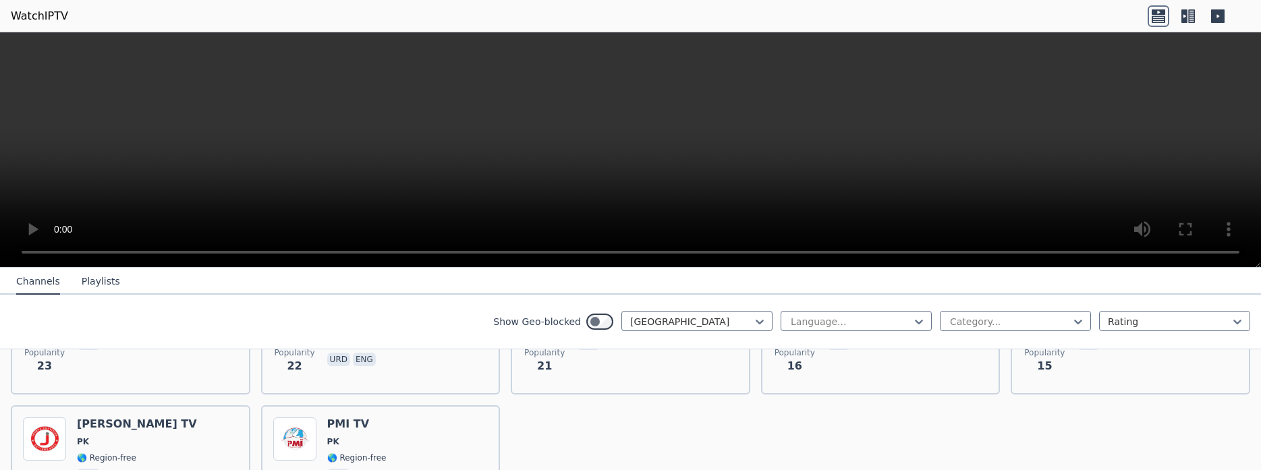
scroll to position [680, 0]
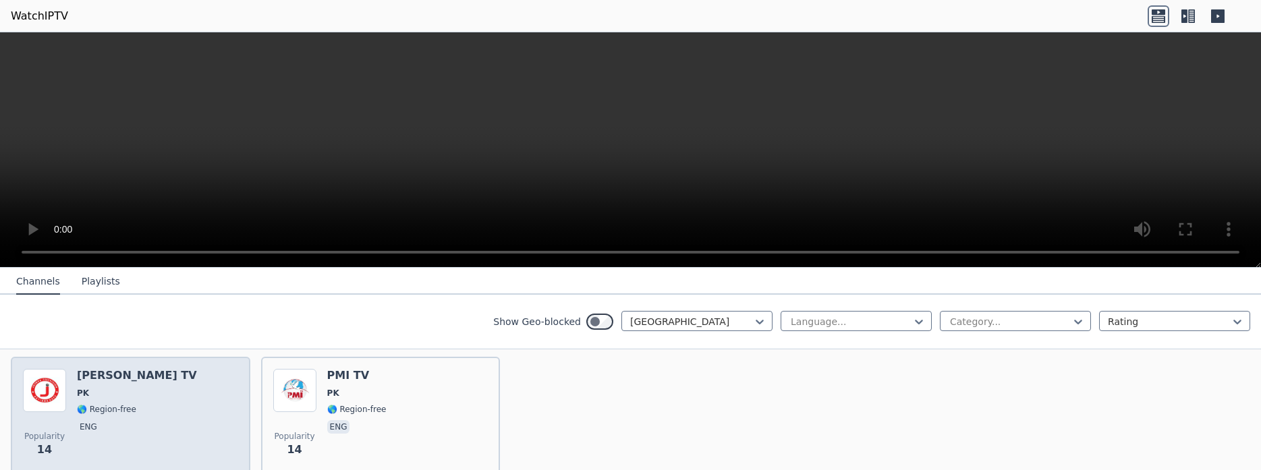
click at [194, 390] on div "Popularity 14 Joshua TV PK 🌎 Region-free eng" at bounding box center [130, 417] width 215 height 97
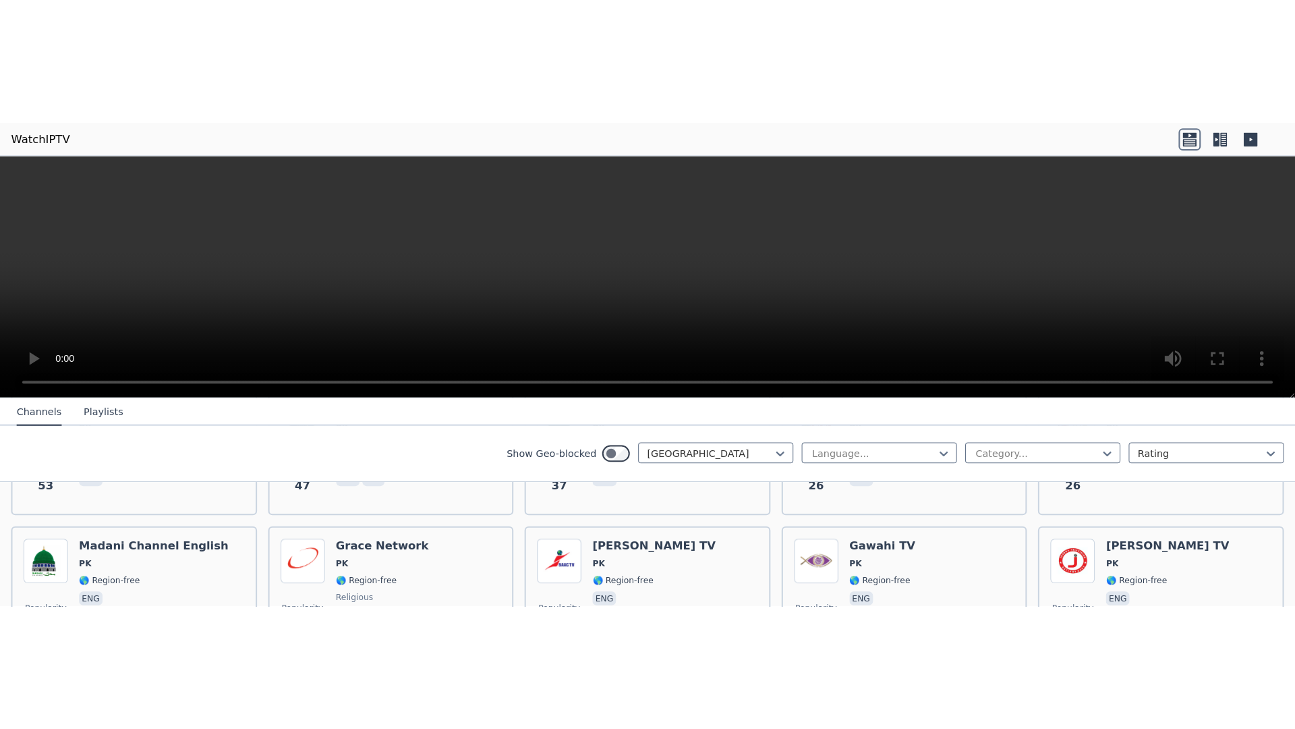
scroll to position [479, 0]
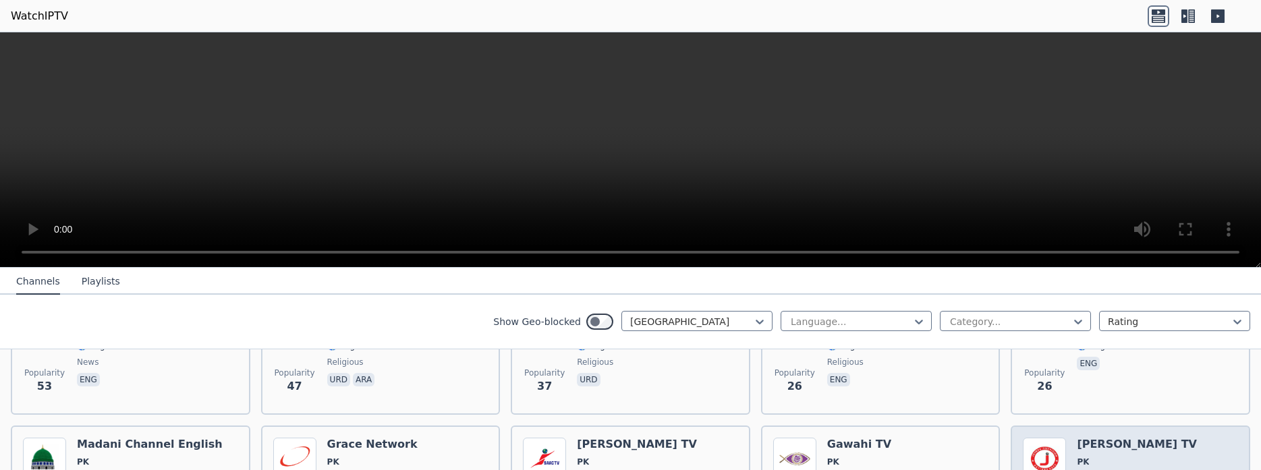
click at [1087, 438] on h6 "[PERSON_NAME] TV" at bounding box center [1137, 444] width 120 height 13
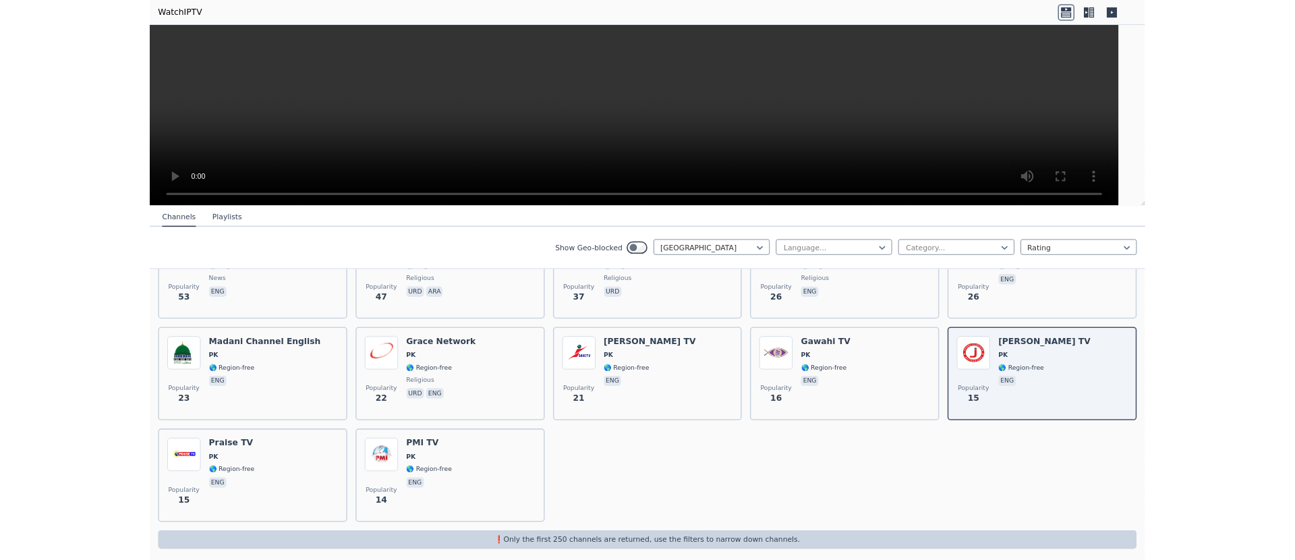
scroll to position [422, 0]
